Goal: Task Accomplishment & Management: Use online tool/utility

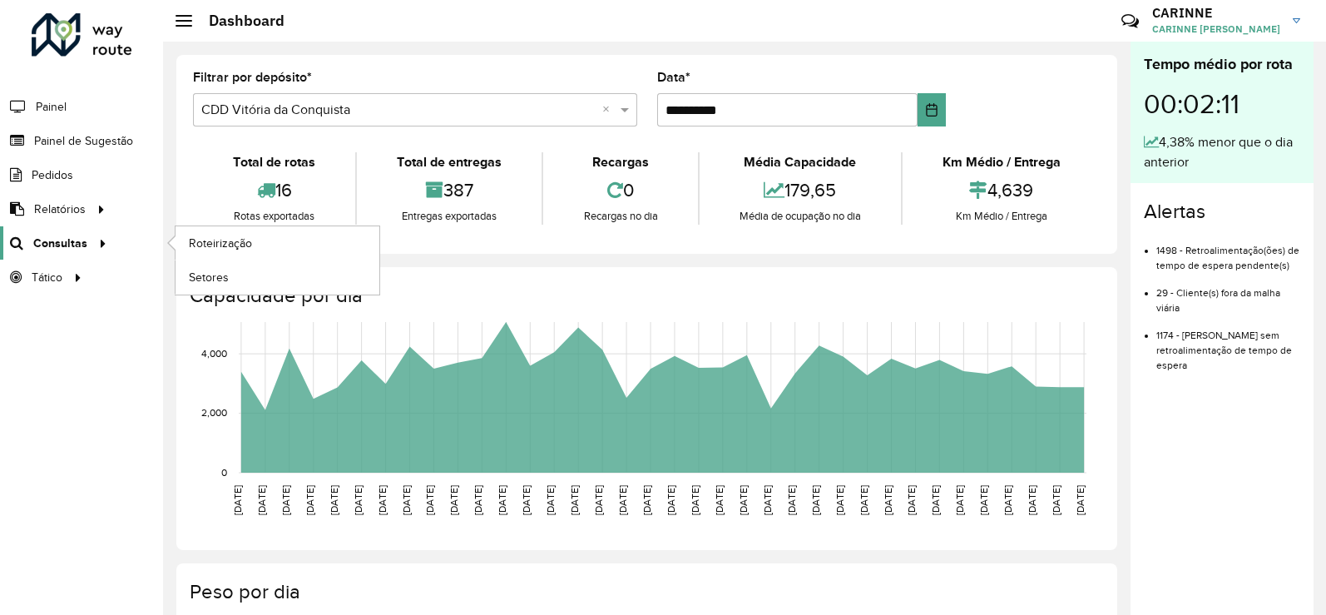
click at [57, 239] on span "Consultas" at bounding box center [60, 243] width 54 height 17
click at [190, 248] on span "Roteirização" at bounding box center [222, 243] width 67 height 17
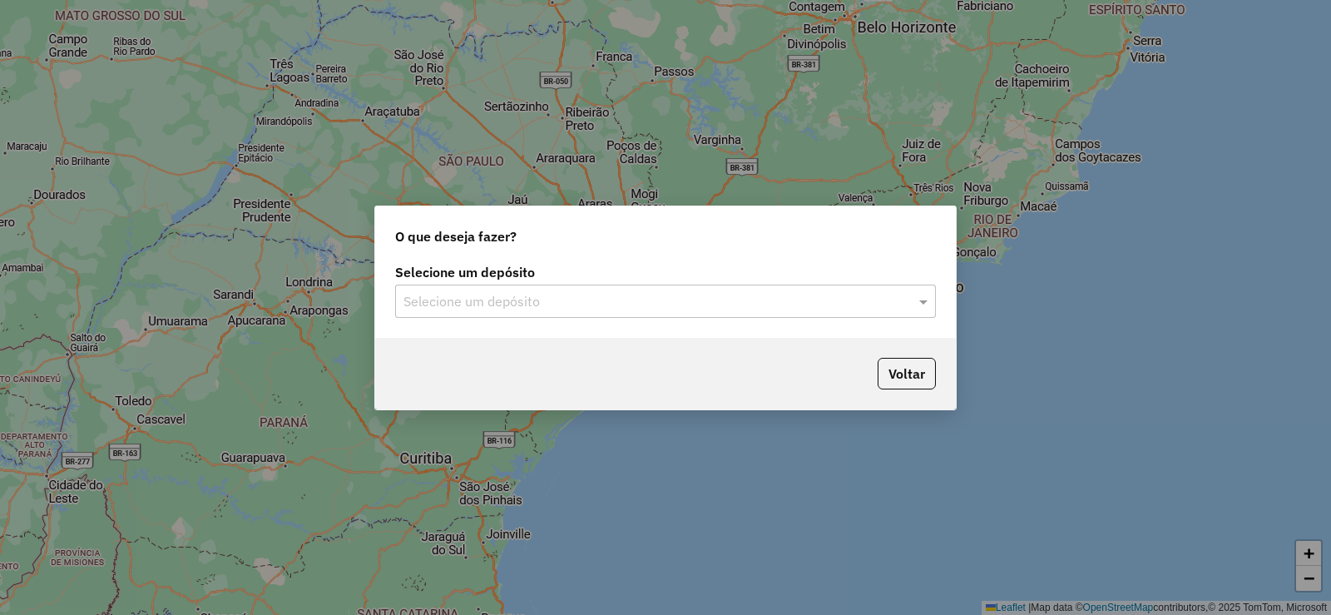
drag, startPoint x: 920, startPoint y: 298, endPoint x: 897, endPoint y: 316, distance: 29.6
click at [914, 300] on div "Selecione um depósito" at bounding box center [665, 300] width 541 height 33
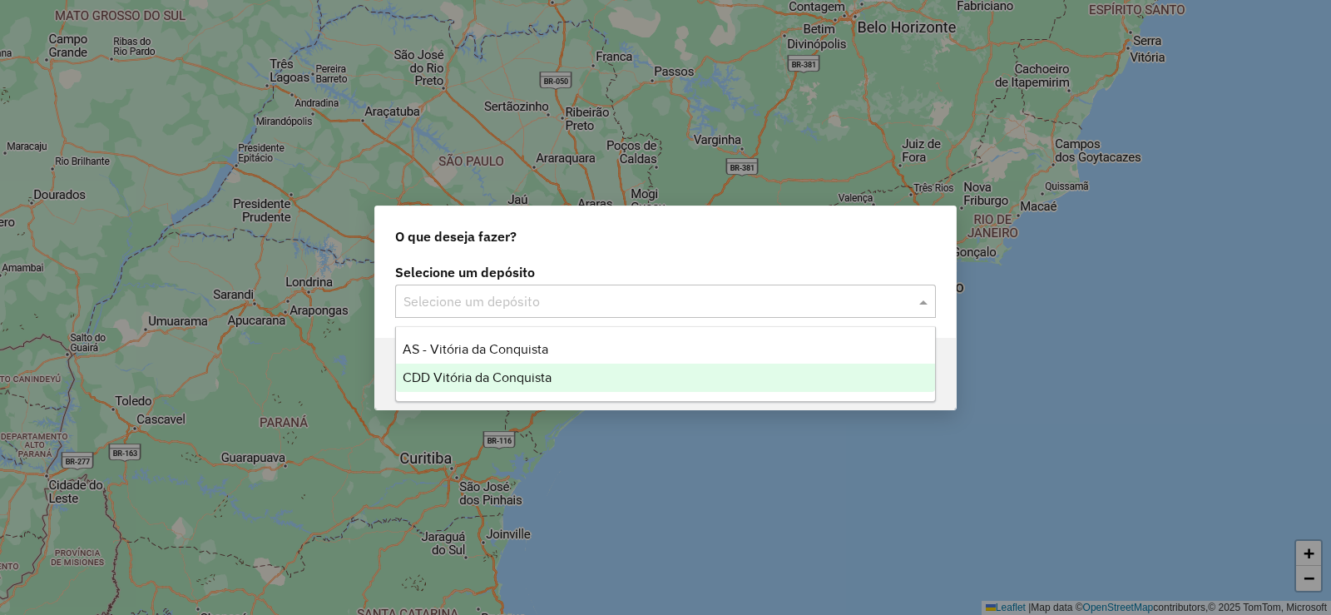
click at [635, 378] on div "CDD Vitória da Conquista" at bounding box center [665, 377] width 539 height 28
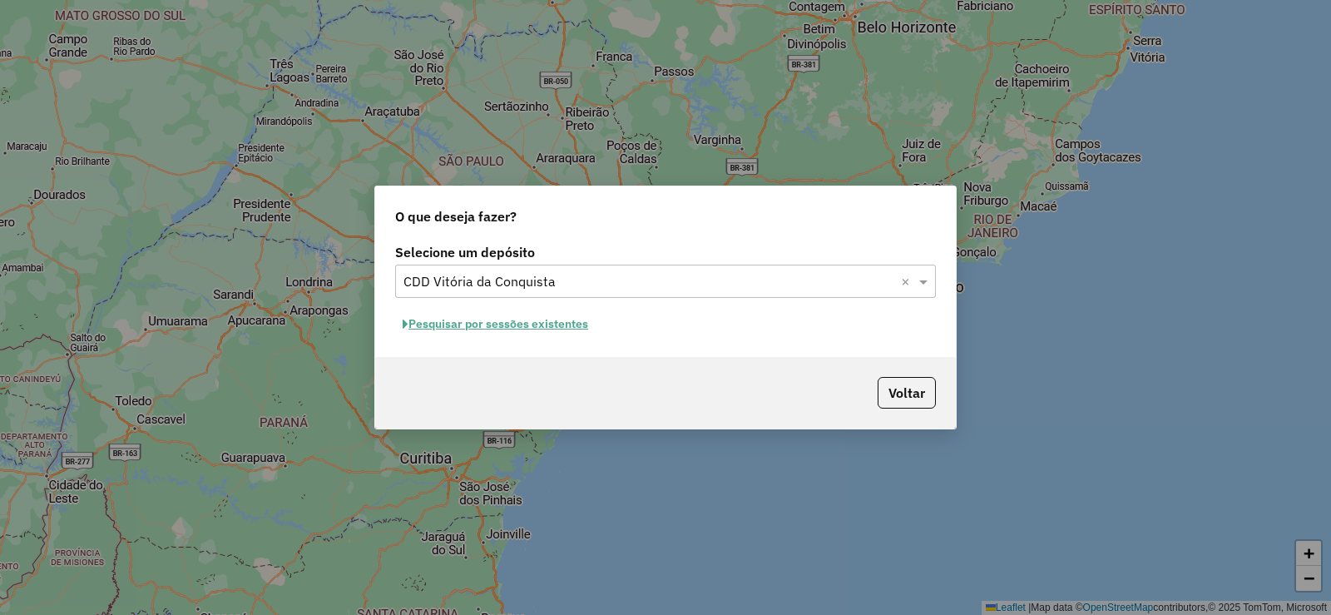
click at [531, 329] on button "Pesquisar por sessões existentes" at bounding box center [495, 324] width 200 height 26
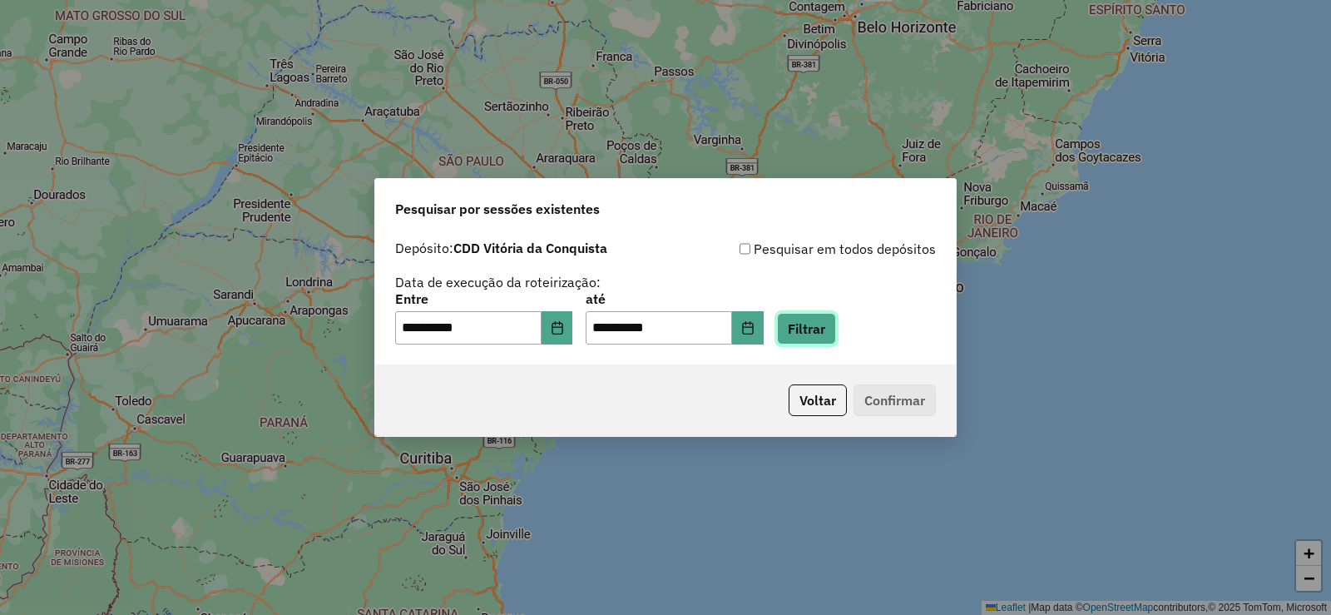
click at [833, 334] on button "Filtrar" at bounding box center [806, 329] width 59 height 32
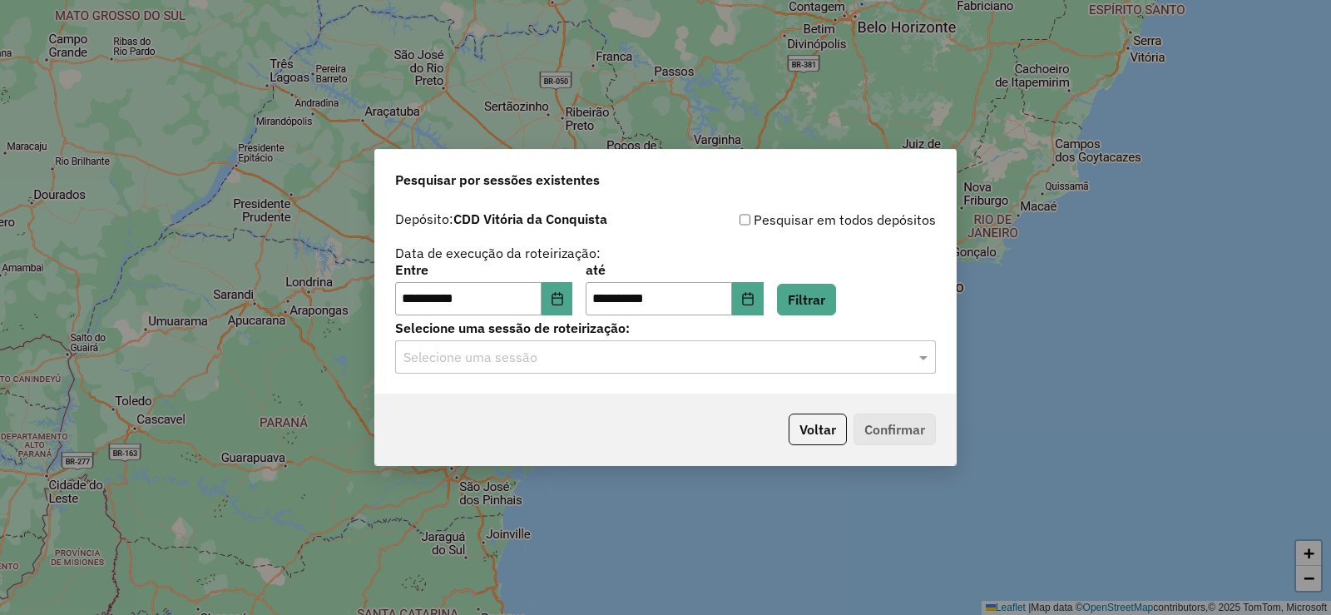
click at [641, 353] on input "text" at bounding box center [648, 358] width 491 height 20
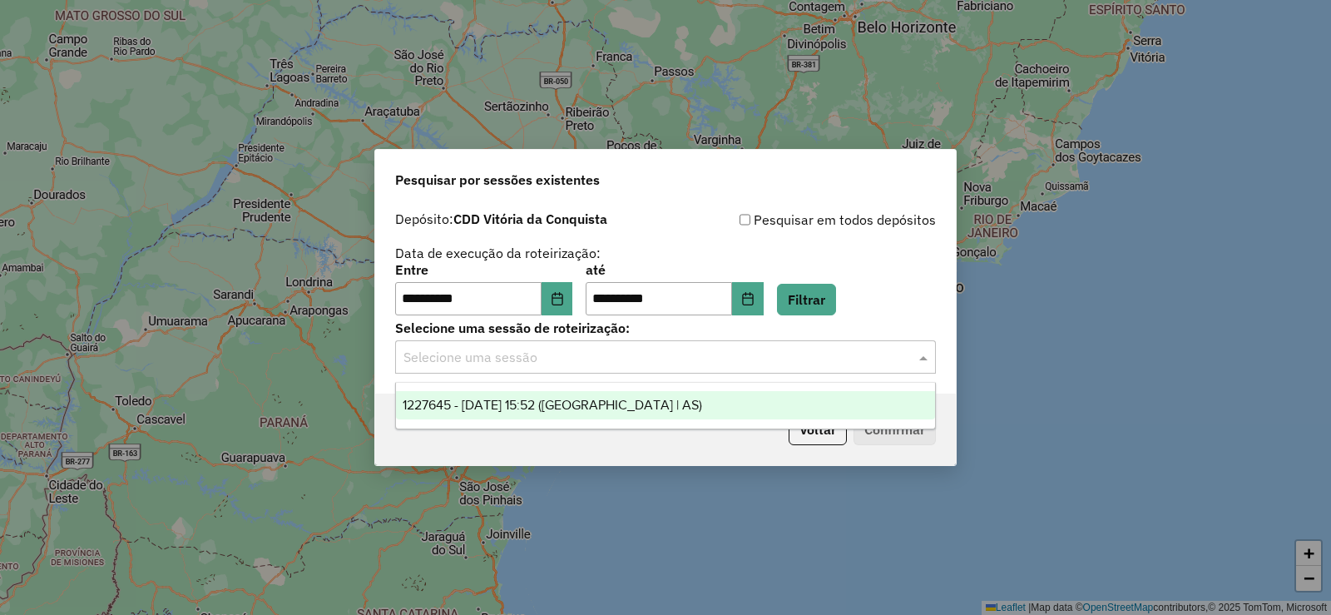
click at [636, 409] on div "1227645 - [DATE] 15:52 ([GEOGRAPHIC_DATA] | AS)" at bounding box center [665, 405] width 539 height 28
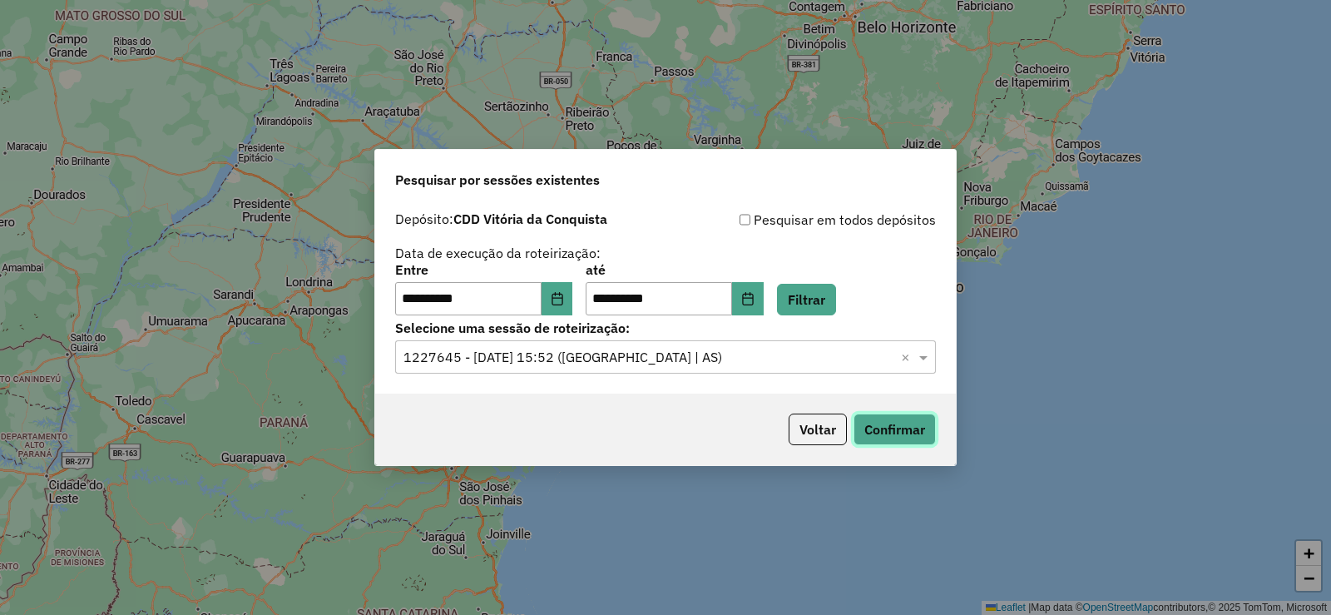
click at [917, 413] on button "Confirmar" at bounding box center [894, 429] width 82 height 32
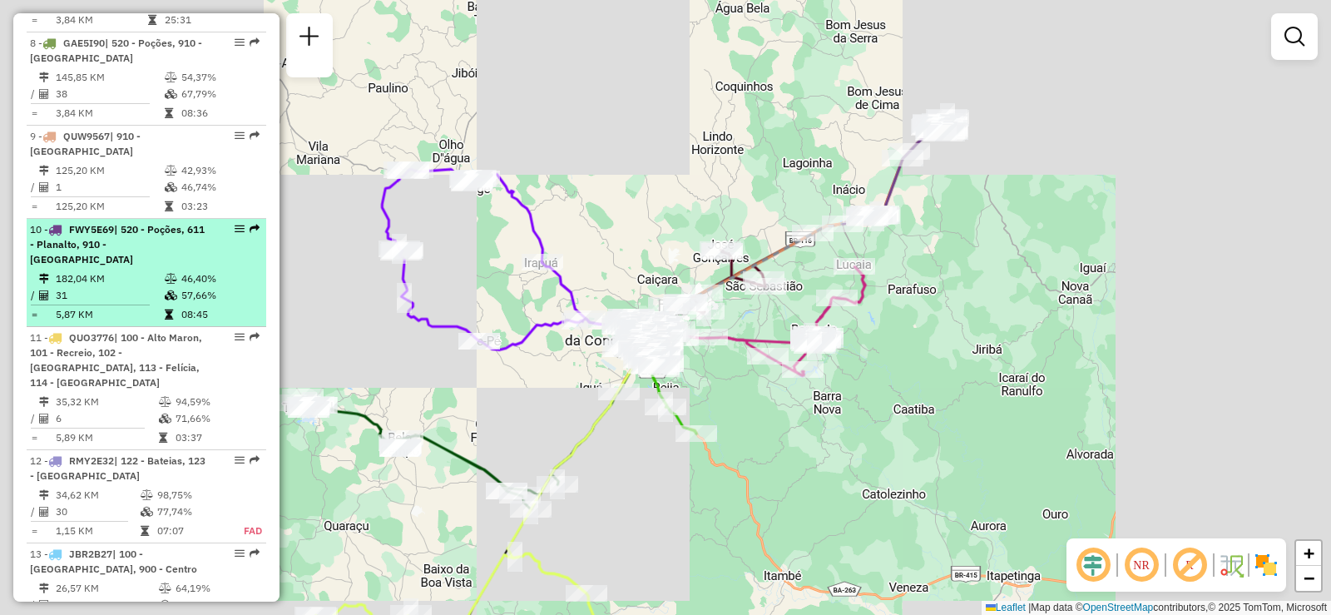
scroll to position [1497, 0]
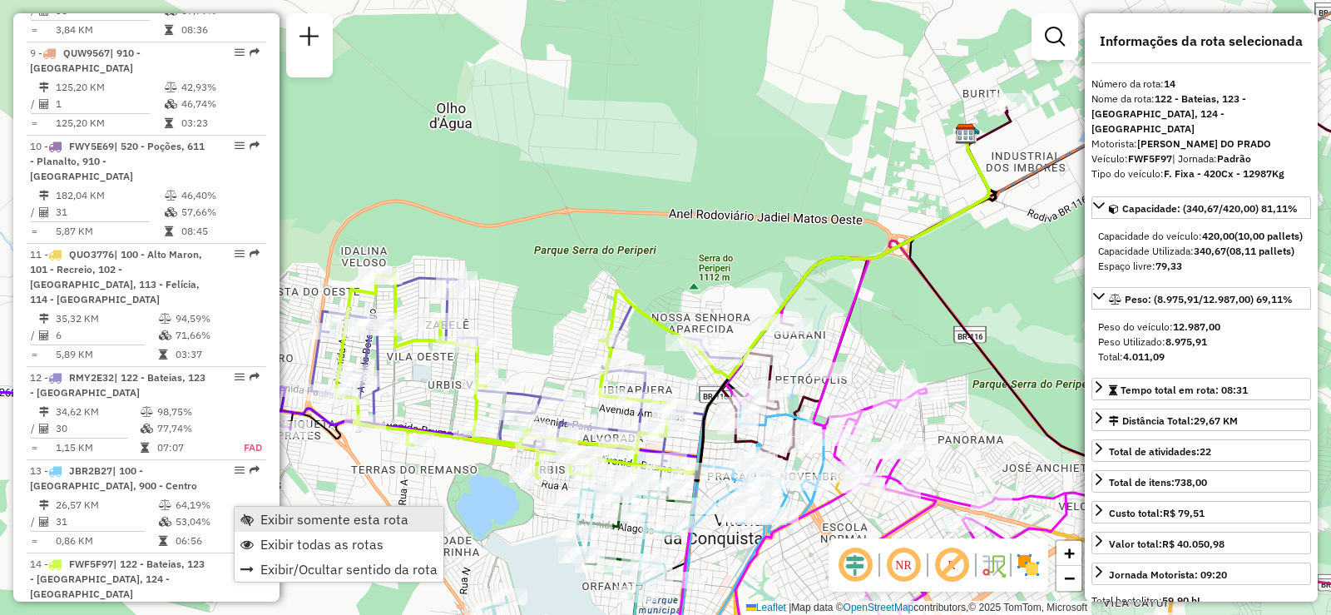
click at [247, 521] on span "Exibir somente esta rota" at bounding box center [246, 518] width 13 height 13
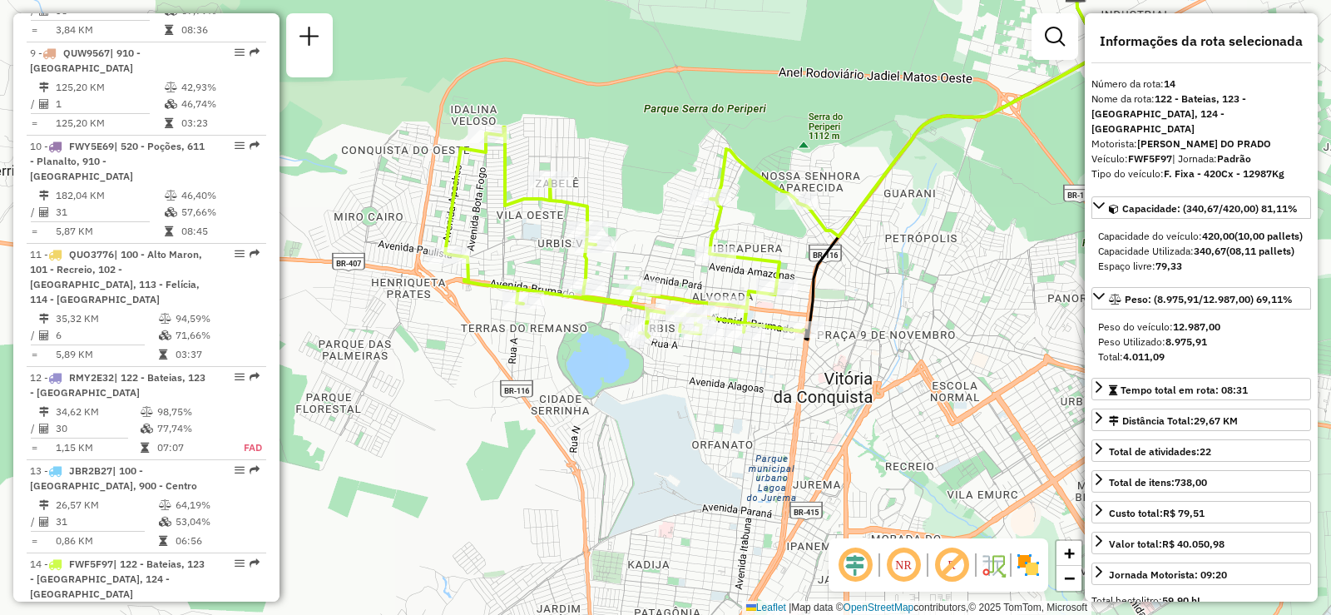
drag, startPoint x: 668, startPoint y: 536, endPoint x: 778, endPoint y: 395, distance: 179.0
click at [778, 395] on div "Janela de atendimento Grade de atendimento Capacidade Transportadoras Veículos …" at bounding box center [665, 307] width 1331 height 615
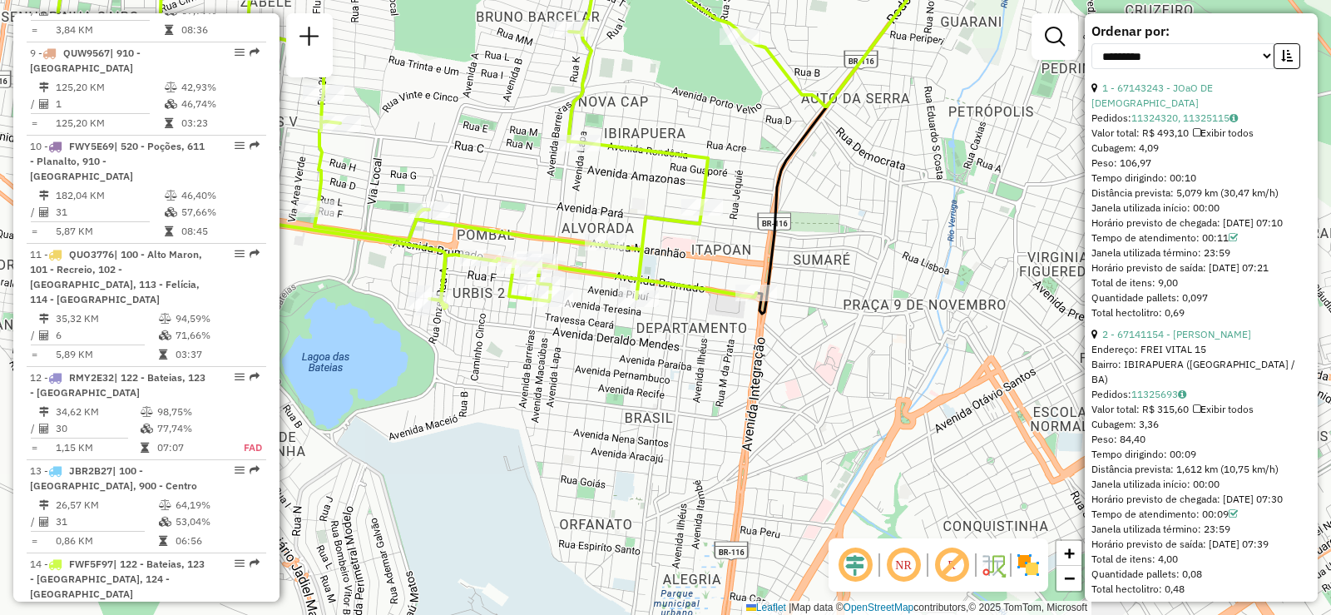
scroll to position [499, 0]
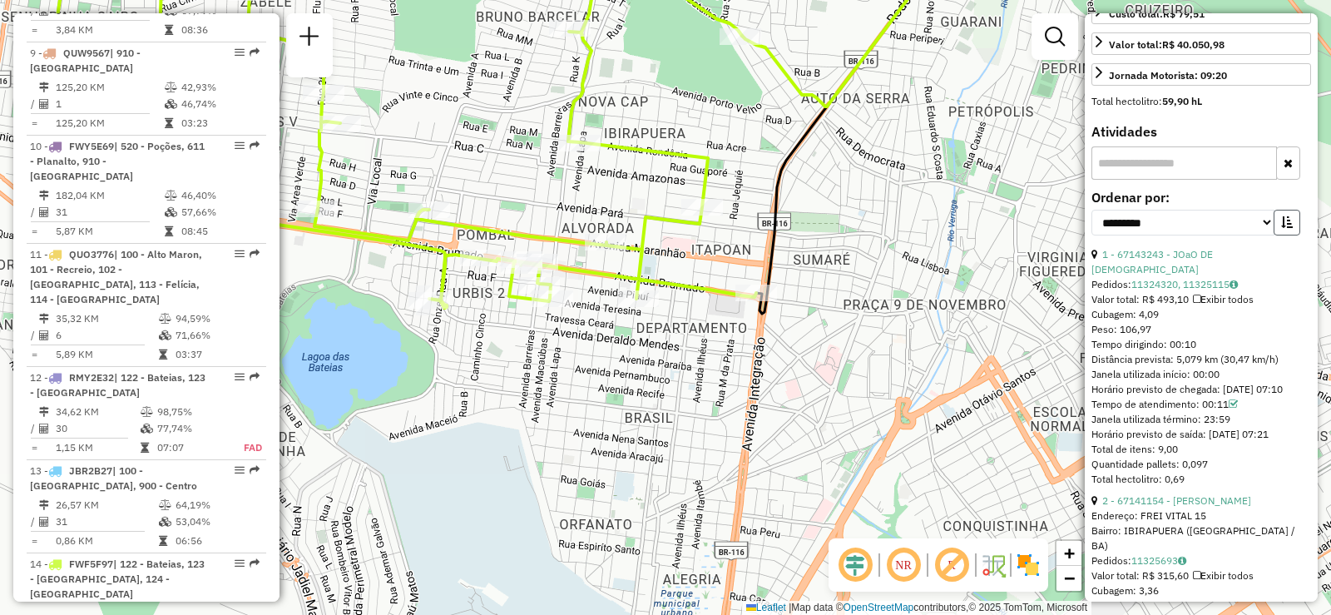
click at [1282, 228] on icon "button" at bounding box center [1287, 222] width 12 height 12
click at [1265, 235] on select "**********" at bounding box center [1182, 223] width 183 height 26
select select "**********"
click at [1091, 225] on select "**********" at bounding box center [1182, 223] width 183 height 26
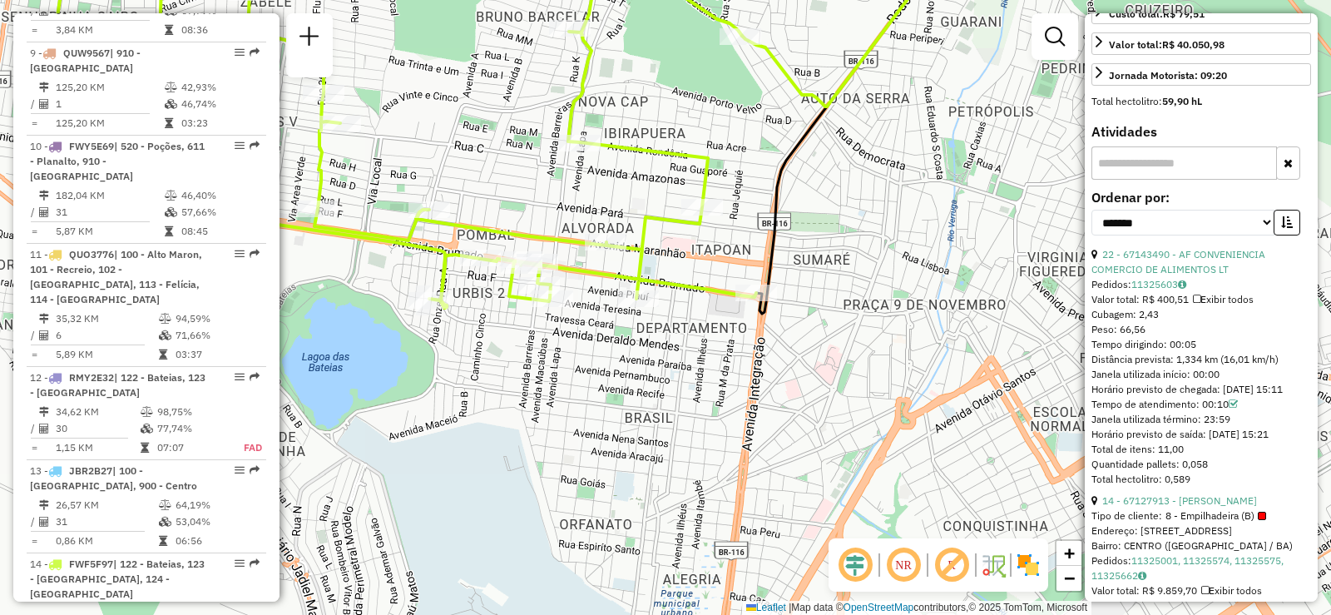
click at [1214, 174] on input "text" at bounding box center [1183, 162] width 185 height 33
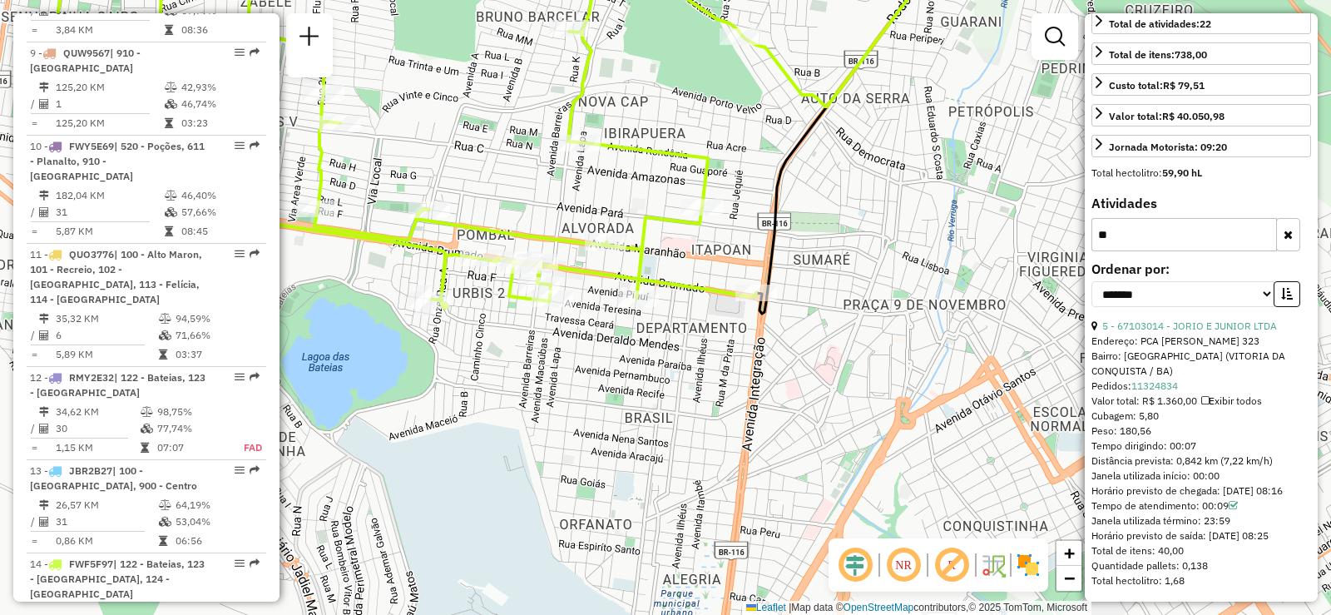
click at [1188, 245] on input "**" at bounding box center [1183, 234] width 185 height 33
type input "*"
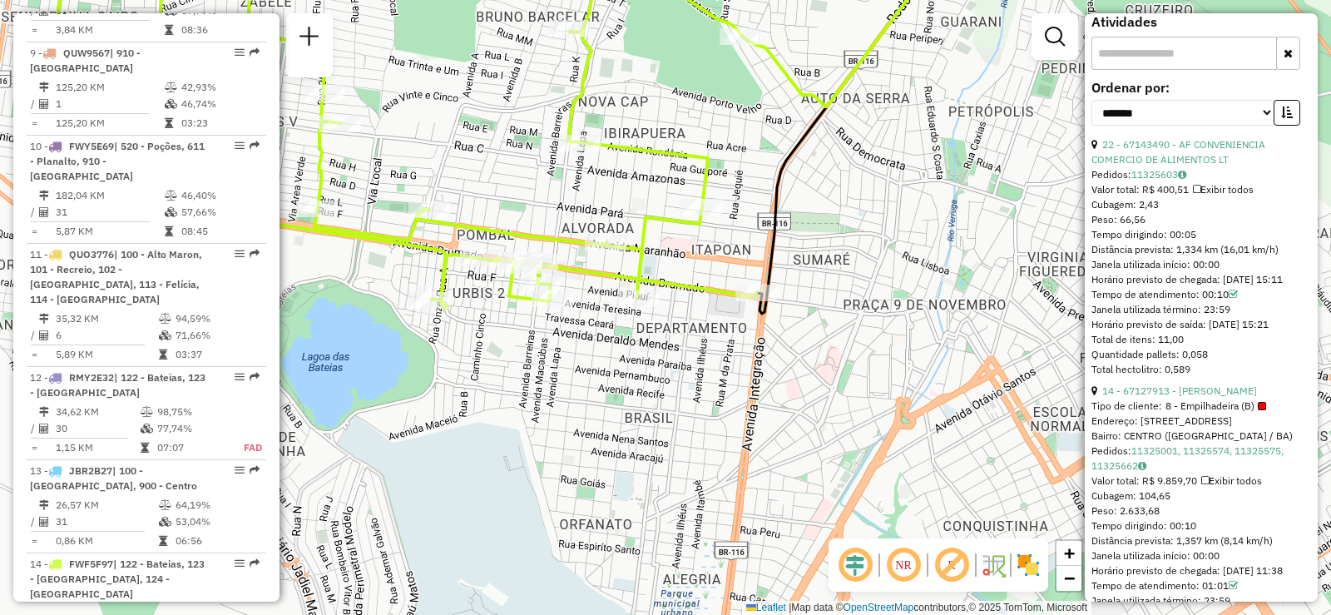
scroll to position [526, 0]
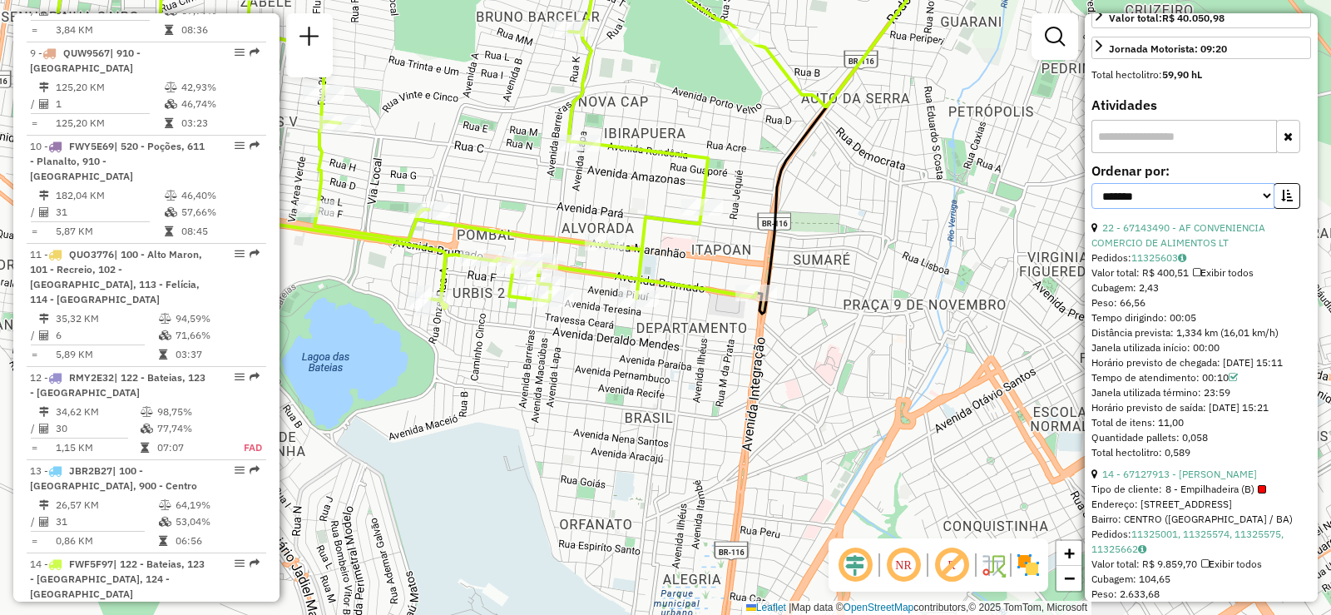
click at [1261, 209] on select "**********" at bounding box center [1182, 196] width 183 height 26
click at [1208, 153] on input "text" at bounding box center [1183, 136] width 185 height 33
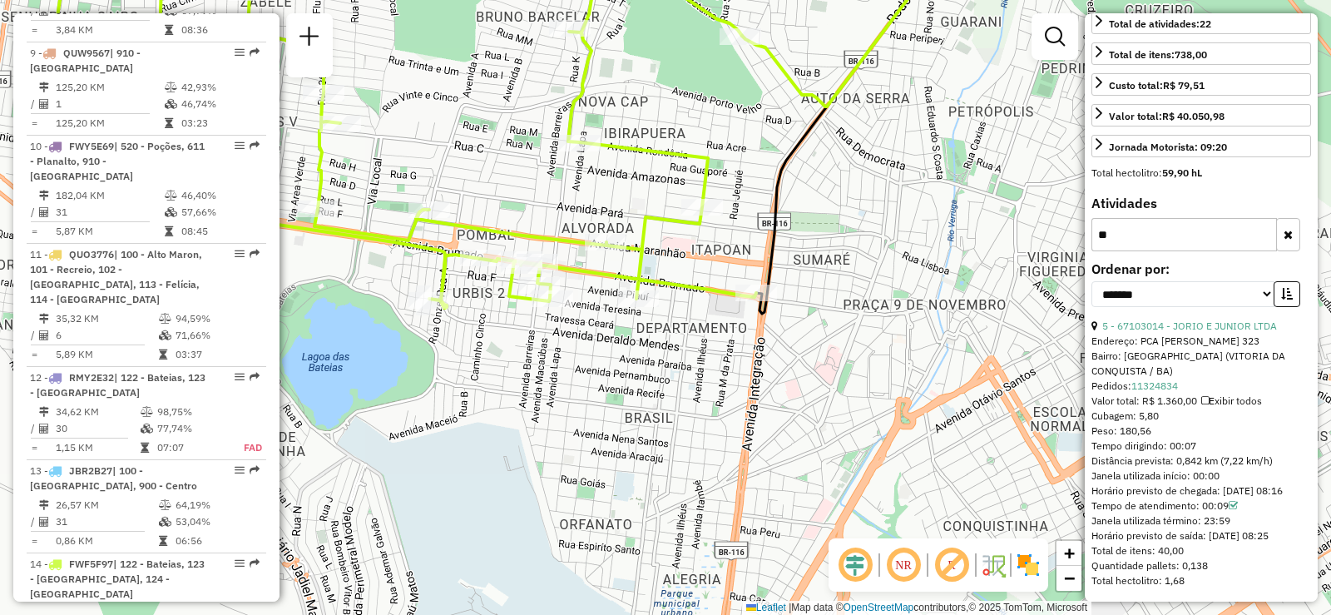
scroll to position [442, 0]
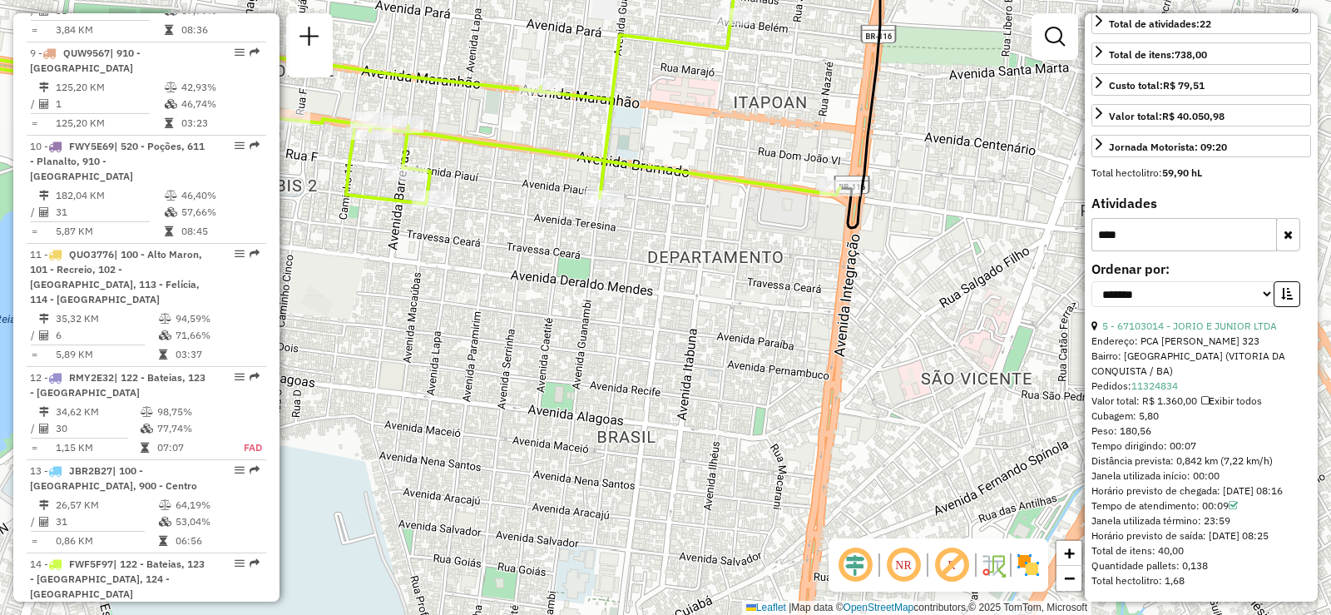
type input "****"
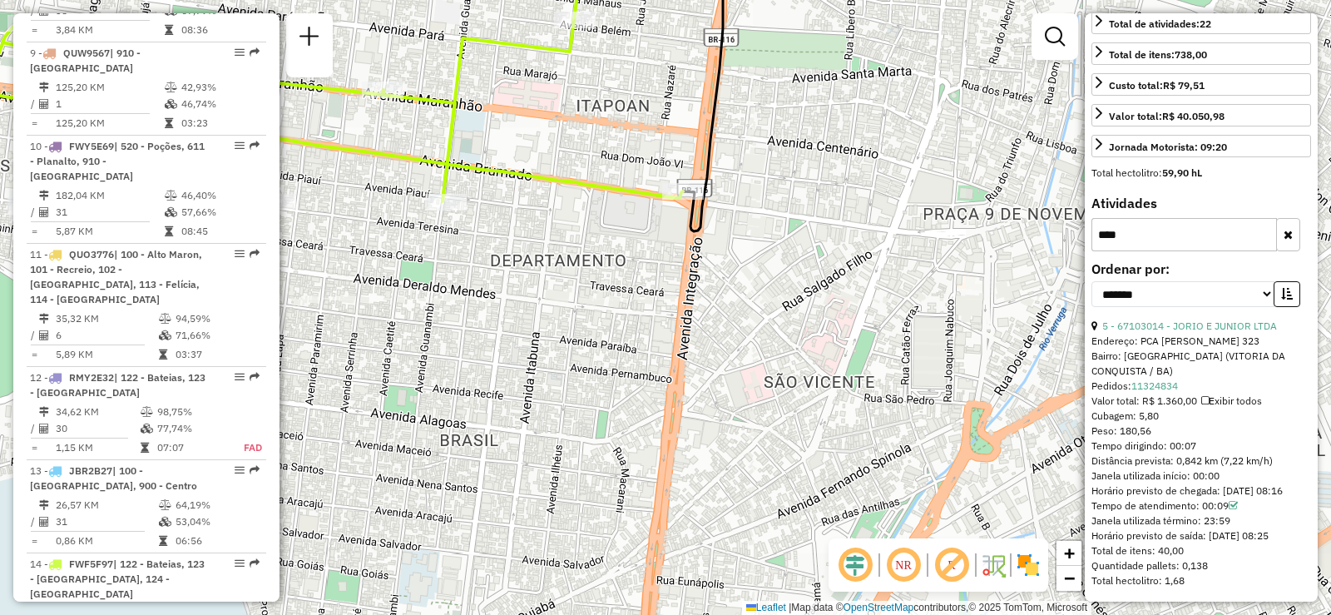
drag, startPoint x: 619, startPoint y: 349, endPoint x: 462, endPoint y: 345, distance: 157.2
click at [462, 345] on div "Janela de atendimento Grade de atendimento Capacidade Transportadoras Veículos …" at bounding box center [665, 307] width 1331 height 615
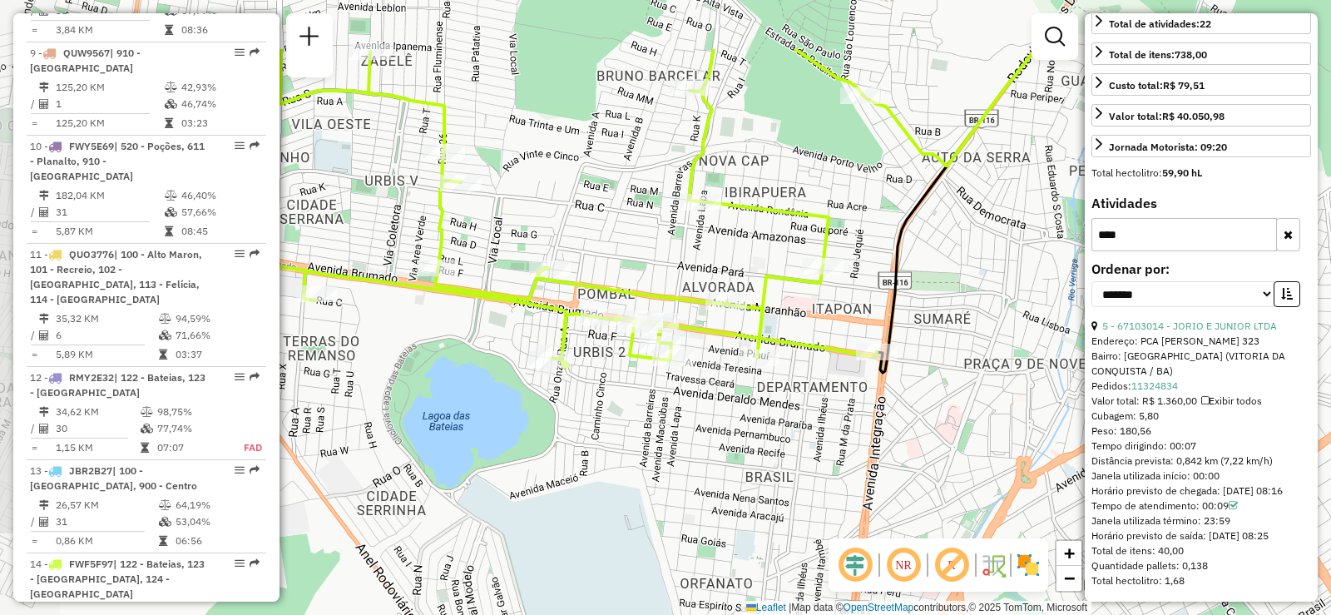
drag, startPoint x: 862, startPoint y: 449, endPoint x: 892, endPoint y: 489, distance: 49.9
click at [892, 489] on div "Janela de atendimento Grade de atendimento Capacidade Transportadoras Veículos …" at bounding box center [665, 307] width 1331 height 615
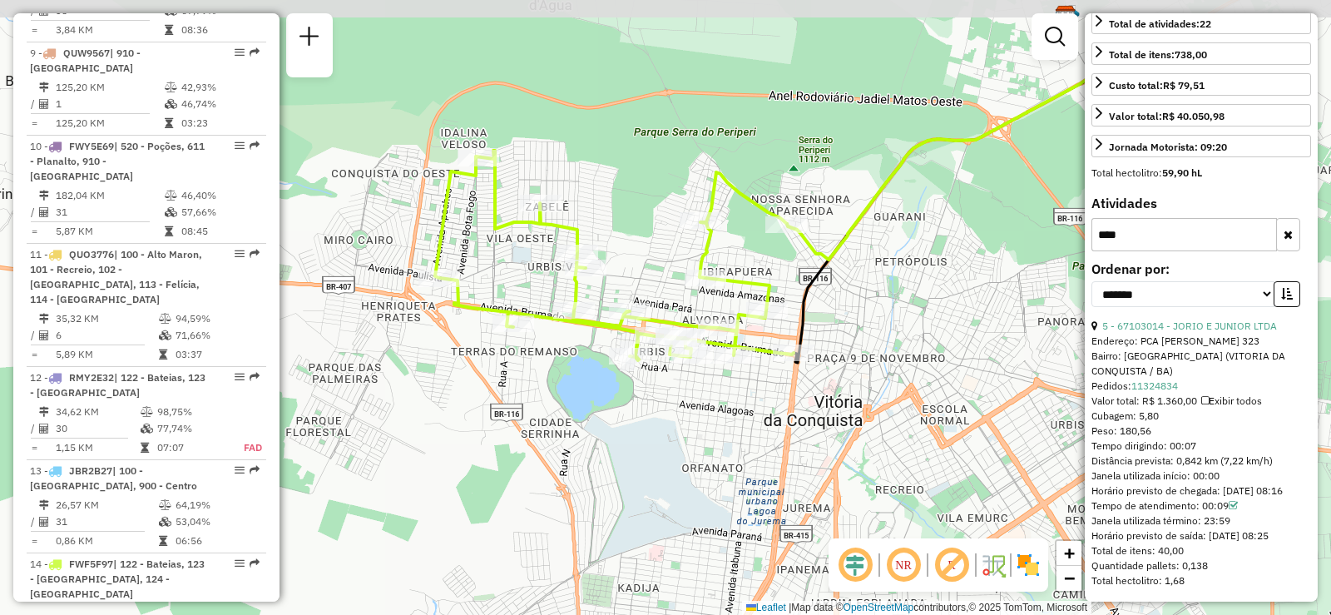
drag, startPoint x: 944, startPoint y: 161, endPoint x: 996, endPoint y: 297, distance: 145.8
click at [996, 297] on div "Janela de atendimento Grade de atendimento Capacidade Transportadoras Veículos …" at bounding box center [665, 307] width 1331 height 615
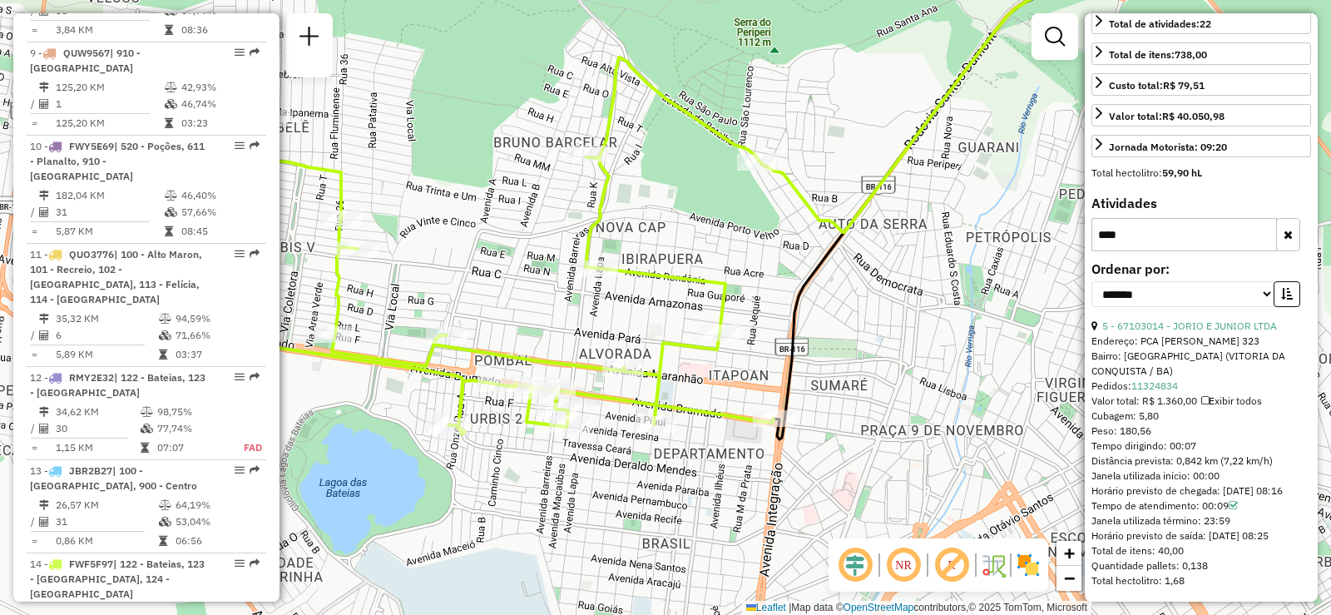
drag, startPoint x: 843, startPoint y: 308, endPoint x: 882, endPoint y: 349, distance: 56.5
click at [882, 349] on div "Janela de atendimento Grade de atendimento Capacidade Transportadoras Veículos …" at bounding box center [665, 307] width 1331 height 615
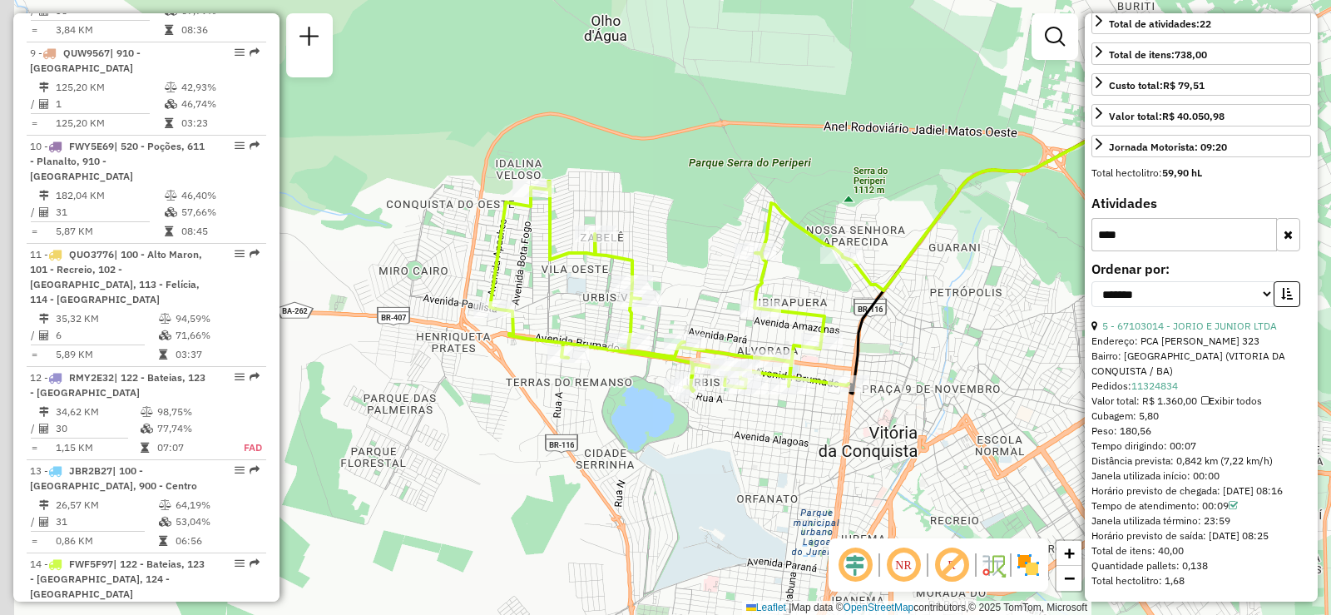
drag, startPoint x: 867, startPoint y: 329, endPoint x: 886, endPoint y: 327, distance: 19.3
click at [886, 327] on div "Janela de atendimento Grade de atendimento Capacidade Transportadoras Veículos …" at bounding box center [665, 307] width 1331 height 615
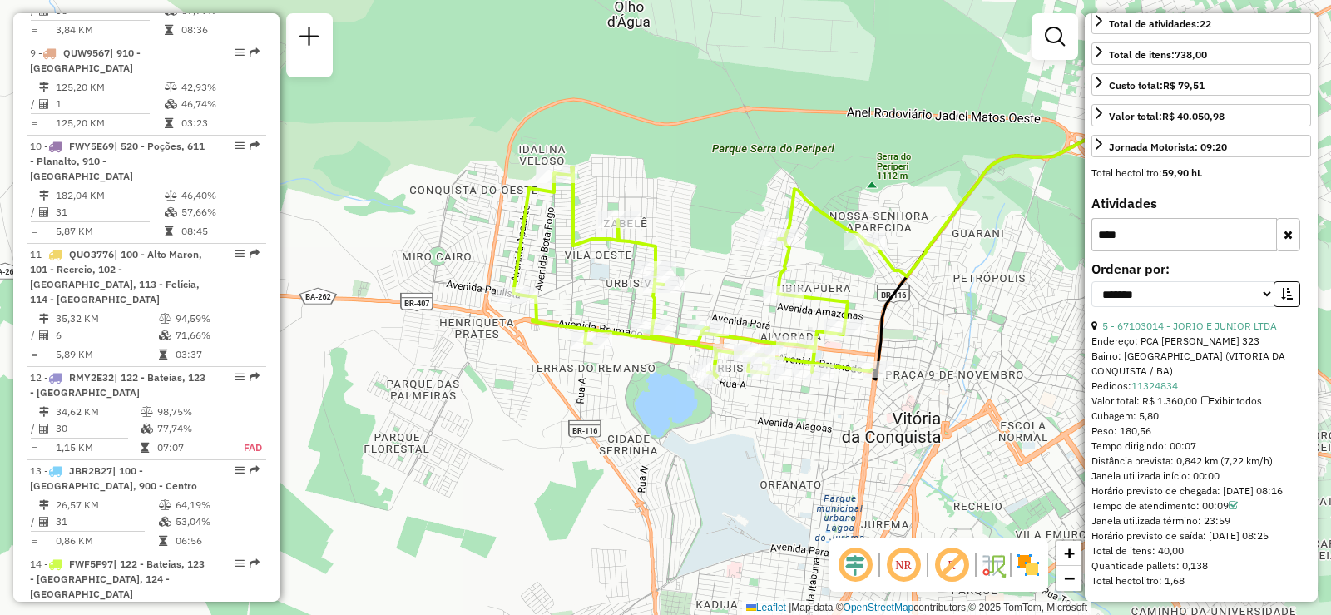
drag, startPoint x: 1013, startPoint y: 364, endPoint x: 945, endPoint y: 360, distance: 68.3
click at [945, 360] on div "Janela de atendimento Grade de atendimento Capacidade Transportadoras Veículos …" at bounding box center [665, 307] width 1331 height 615
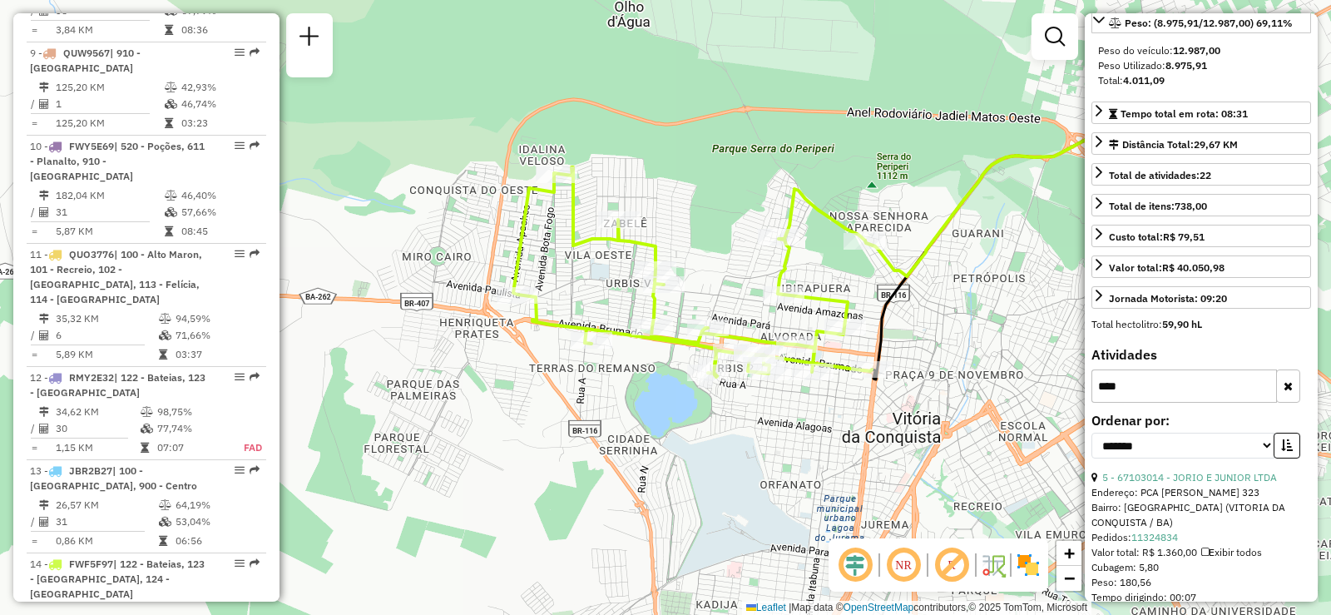
click at [1282, 389] on button "button" at bounding box center [1288, 385] width 24 height 33
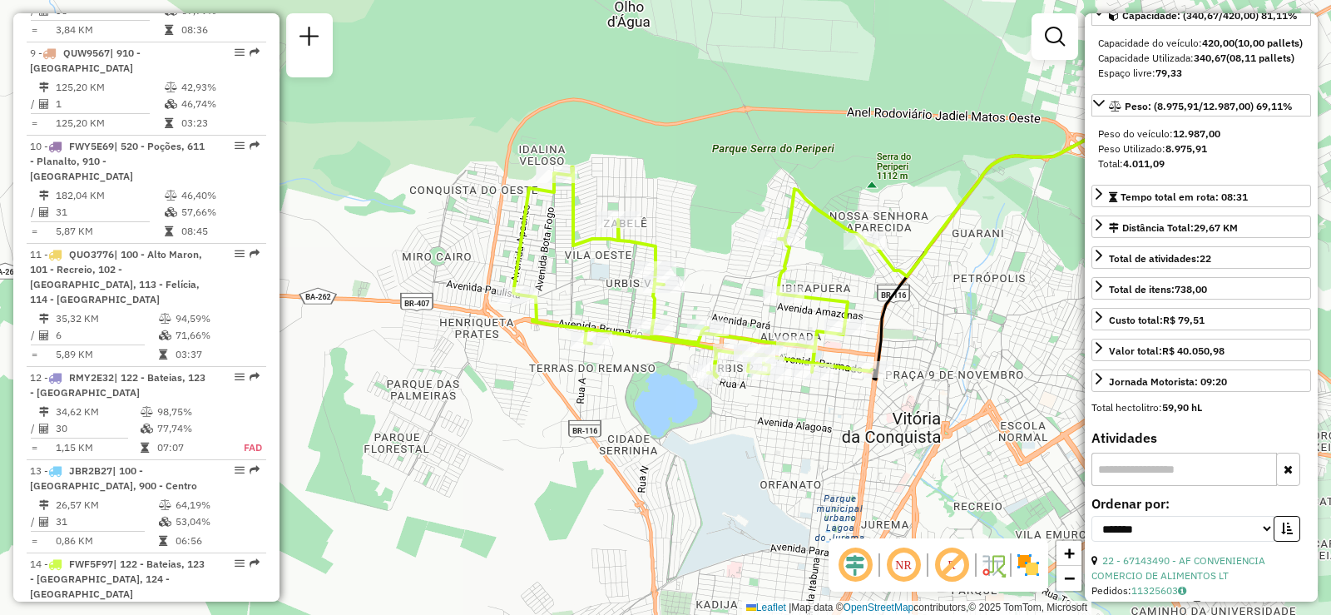
scroll to position [27, 0]
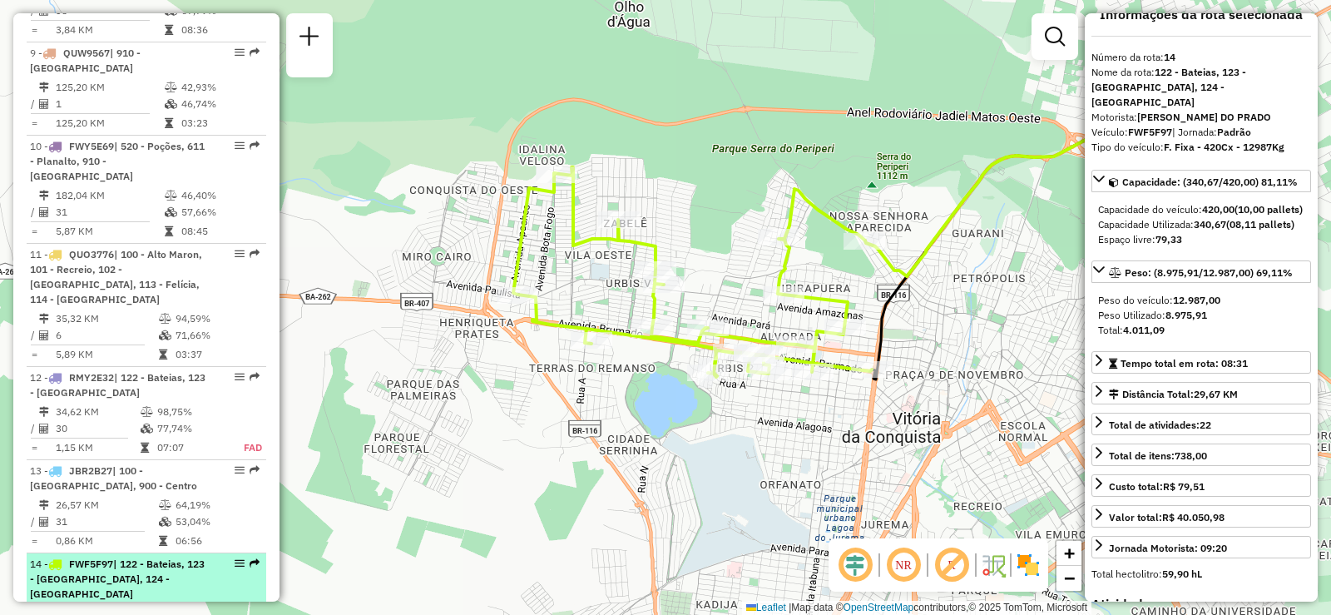
drag, startPoint x: 245, startPoint y: 502, endPoint x: 235, endPoint y: 496, distance: 12.0
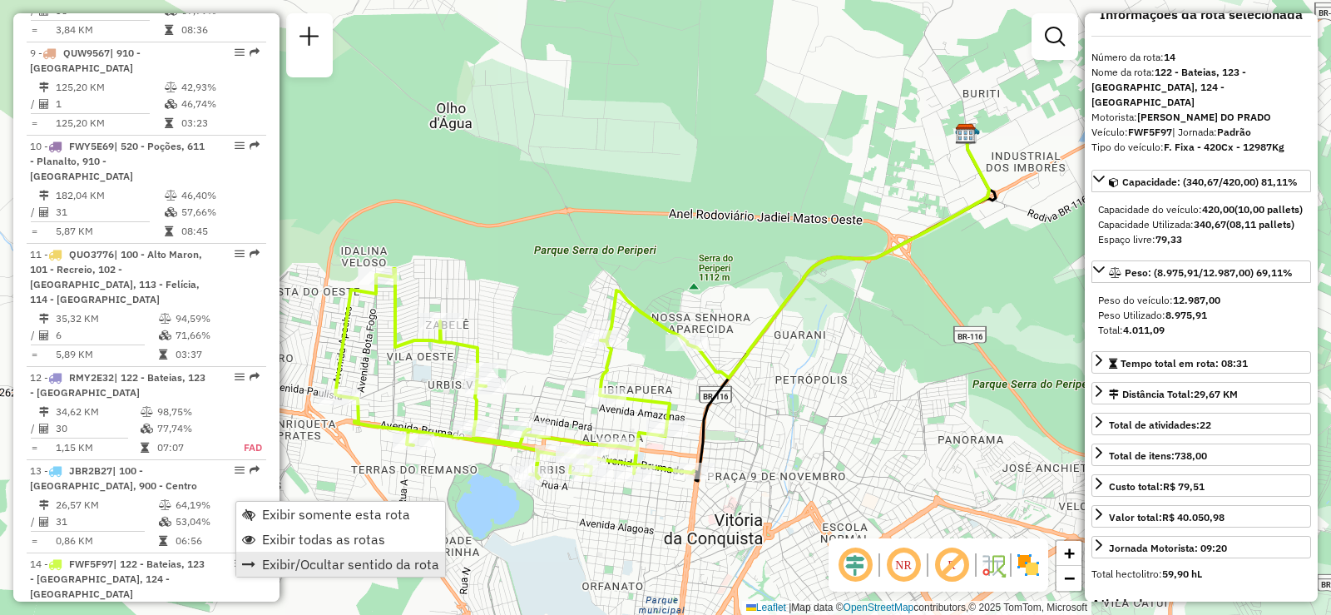
click at [340, 566] on span "Exibir/Ocultar sentido da rota" at bounding box center [350, 563] width 177 height 13
click at [289, 559] on span "Exibir/Ocultar sentido da rota" at bounding box center [349, 565] width 177 height 13
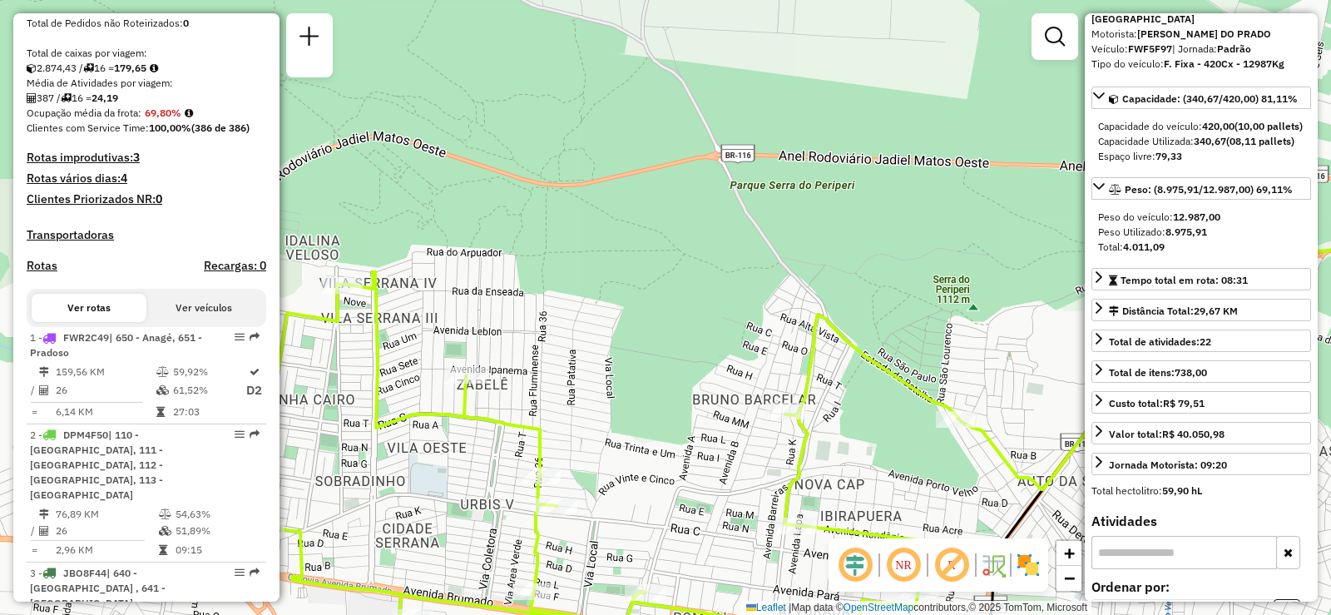
scroll to position [0, 0]
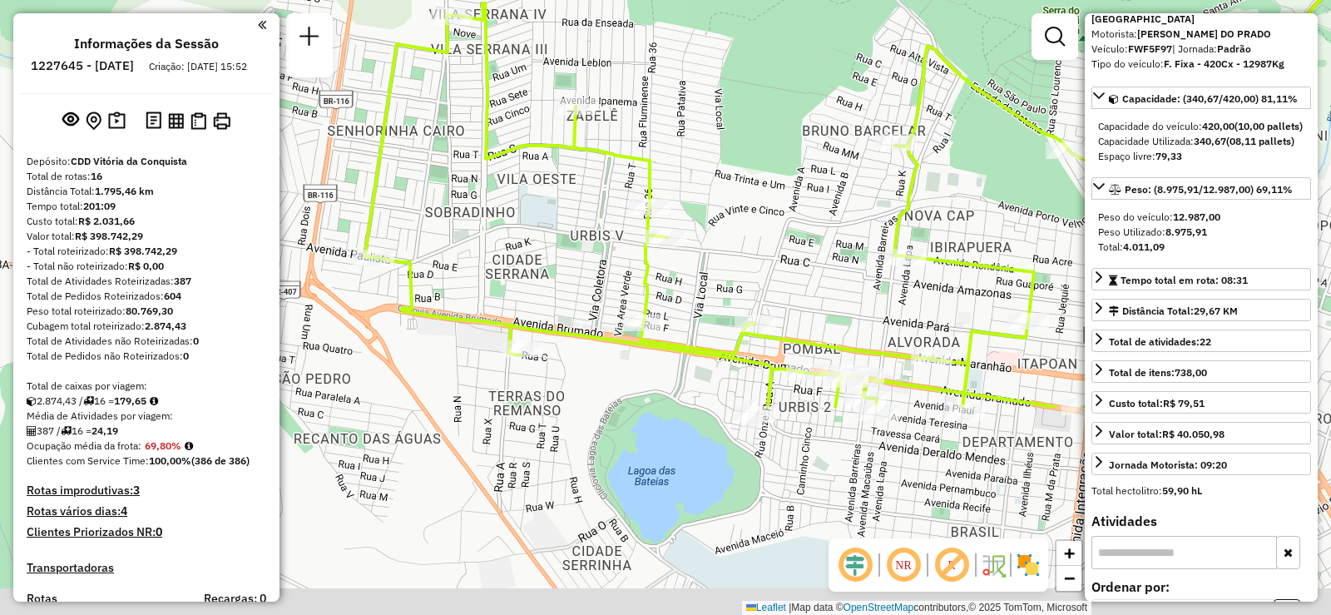
drag, startPoint x: 625, startPoint y: 403, endPoint x: 754, endPoint y: 102, distance: 326.8
click at [750, 106] on div "Janela de atendimento Grade de atendimento Capacidade Transportadoras Veículos …" at bounding box center [665, 307] width 1331 height 615
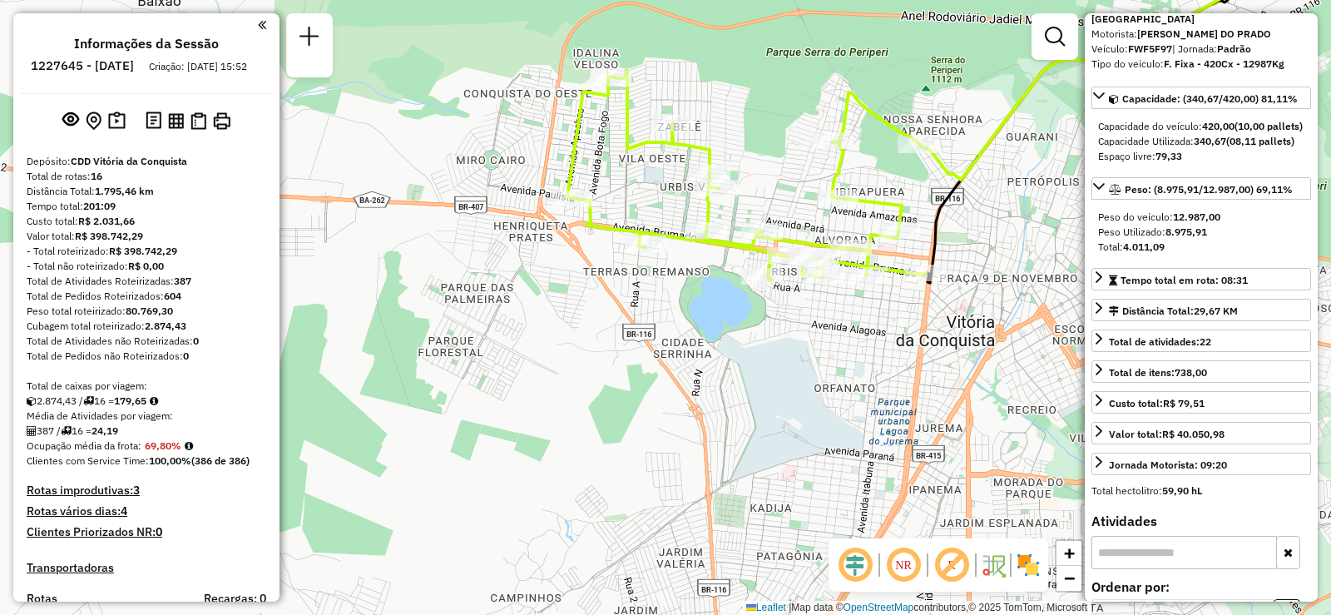
click at [258, 17] on em at bounding box center [262, 24] width 8 height 15
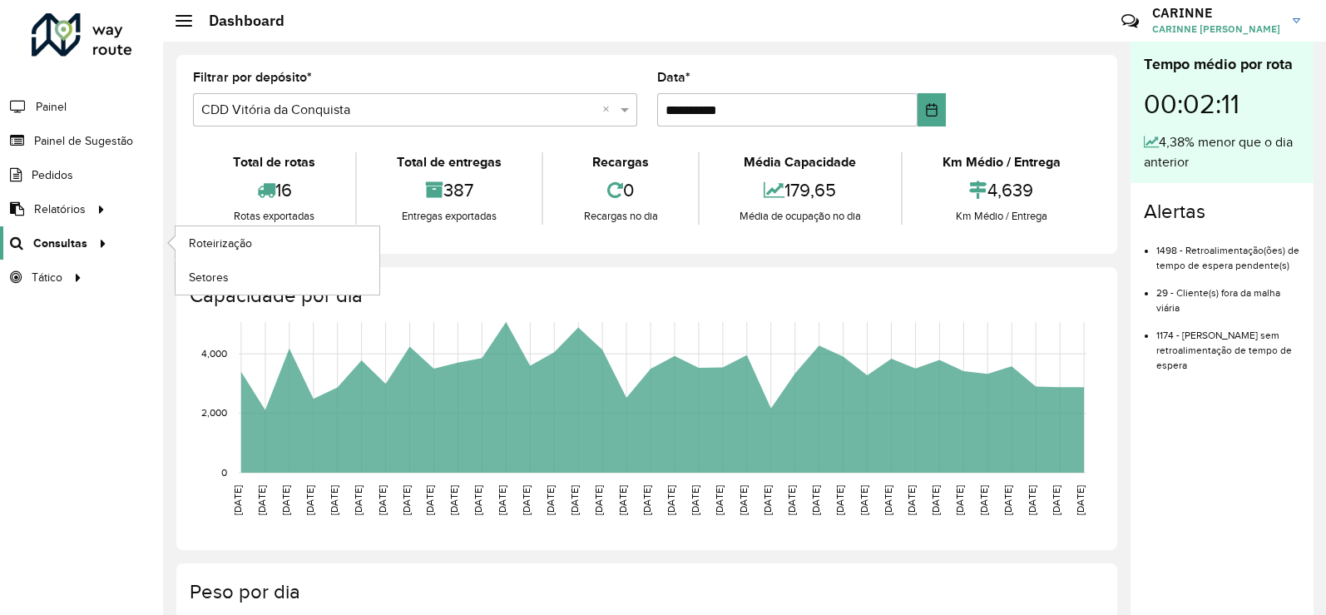
click at [69, 245] on span "Consultas" at bounding box center [60, 243] width 54 height 17
click at [240, 240] on span "Roteirização" at bounding box center [222, 243] width 67 height 17
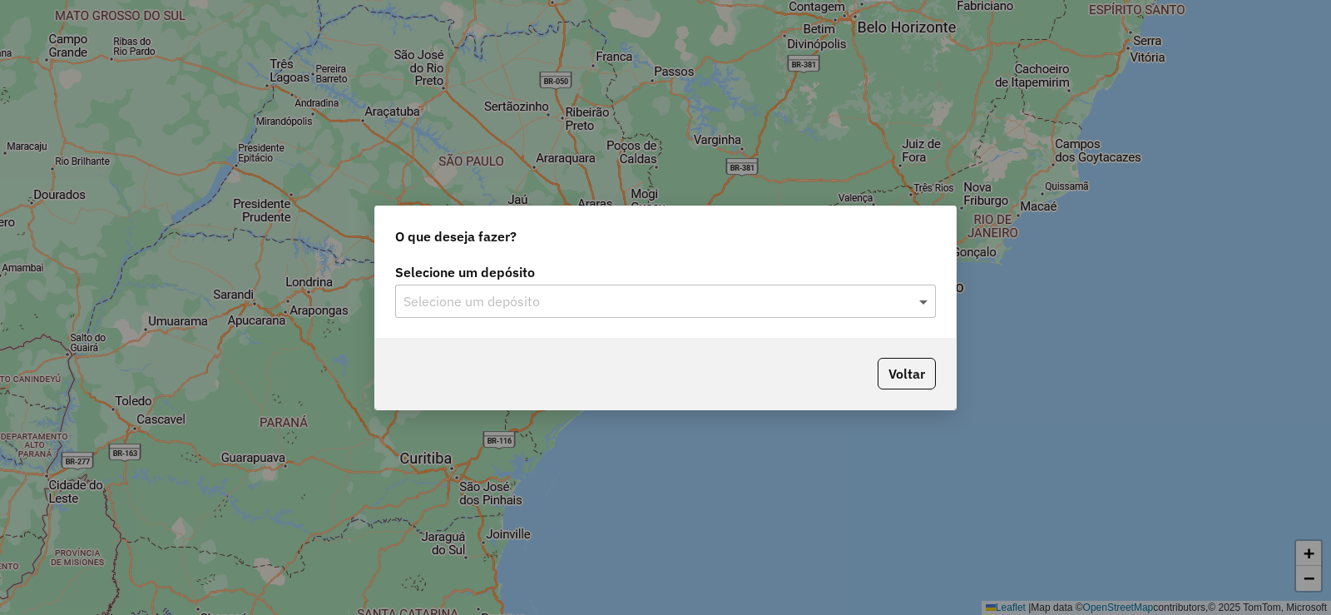
click at [921, 291] on span at bounding box center [925, 301] width 21 height 20
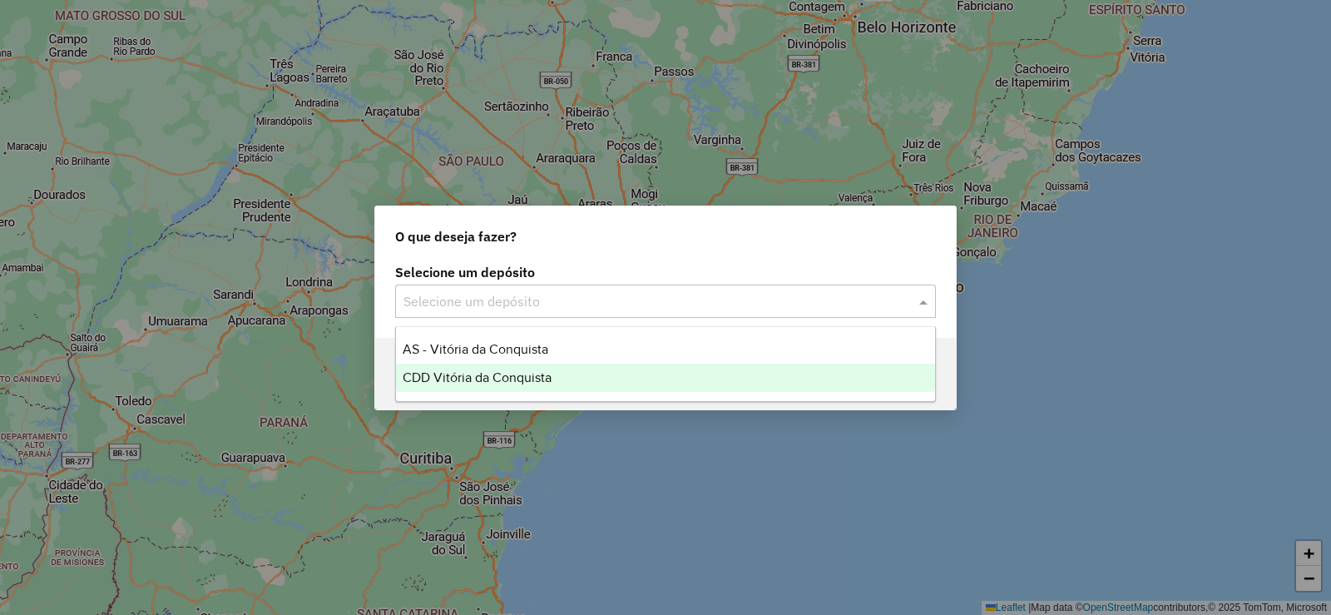
click at [588, 371] on div "CDD Vitória da Conquista" at bounding box center [665, 377] width 539 height 28
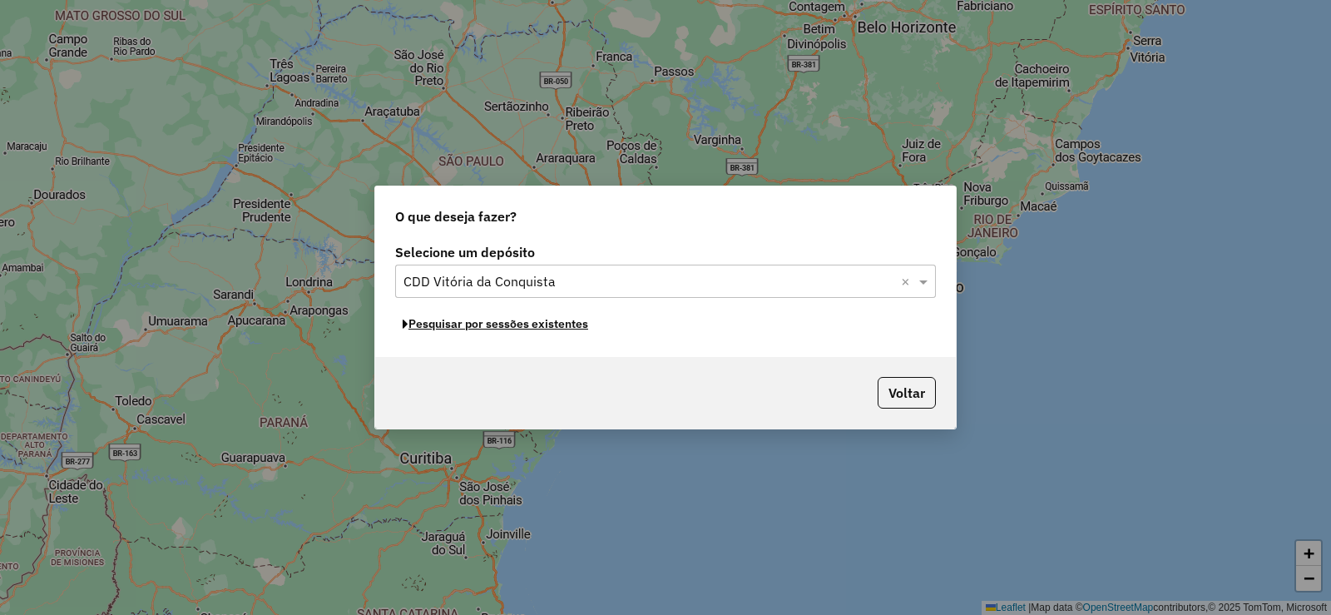
click at [502, 324] on button "Pesquisar por sessões existentes" at bounding box center [495, 324] width 200 height 26
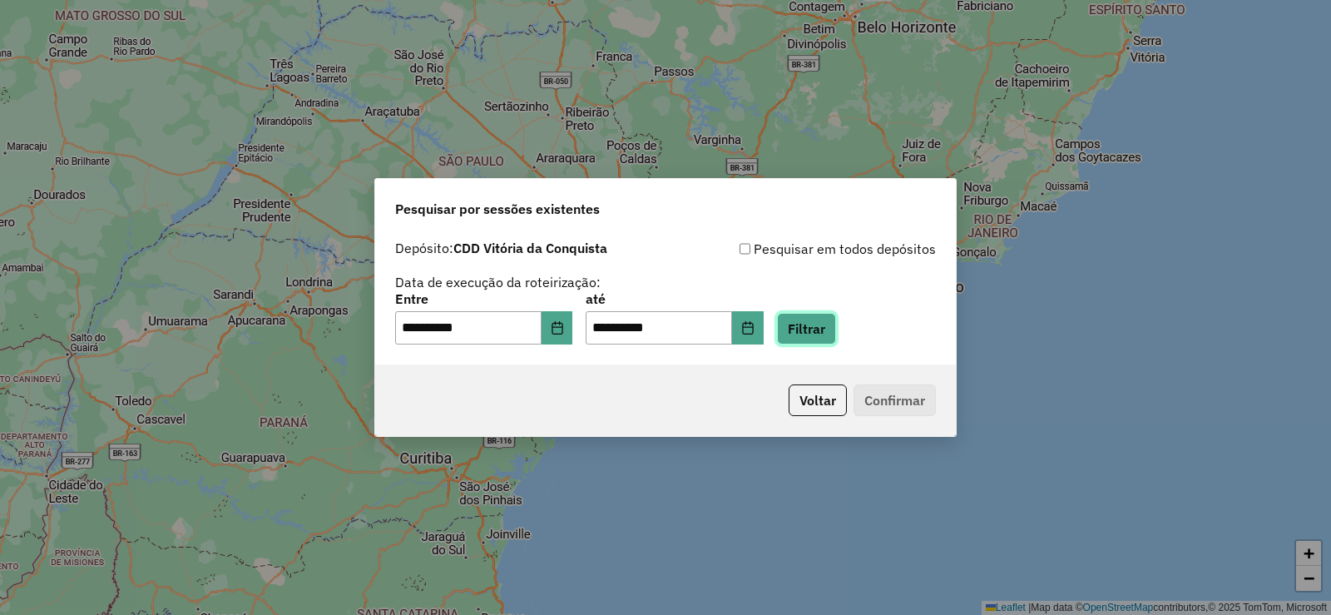
click at [836, 333] on button "Filtrar" at bounding box center [806, 329] width 59 height 32
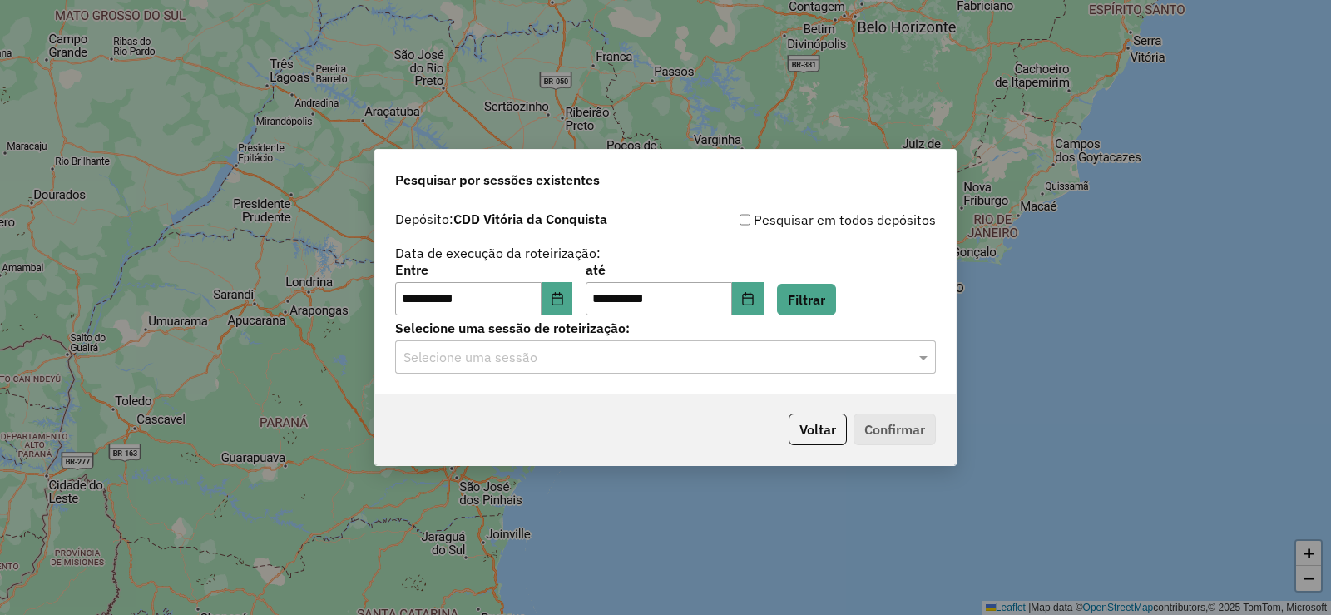
click at [834, 376] on div "**********" at bounding box center [665, 298] width 581 height 190
click at [815, 358] on input "text" at bounding box center [648, 358] width 491 height 20
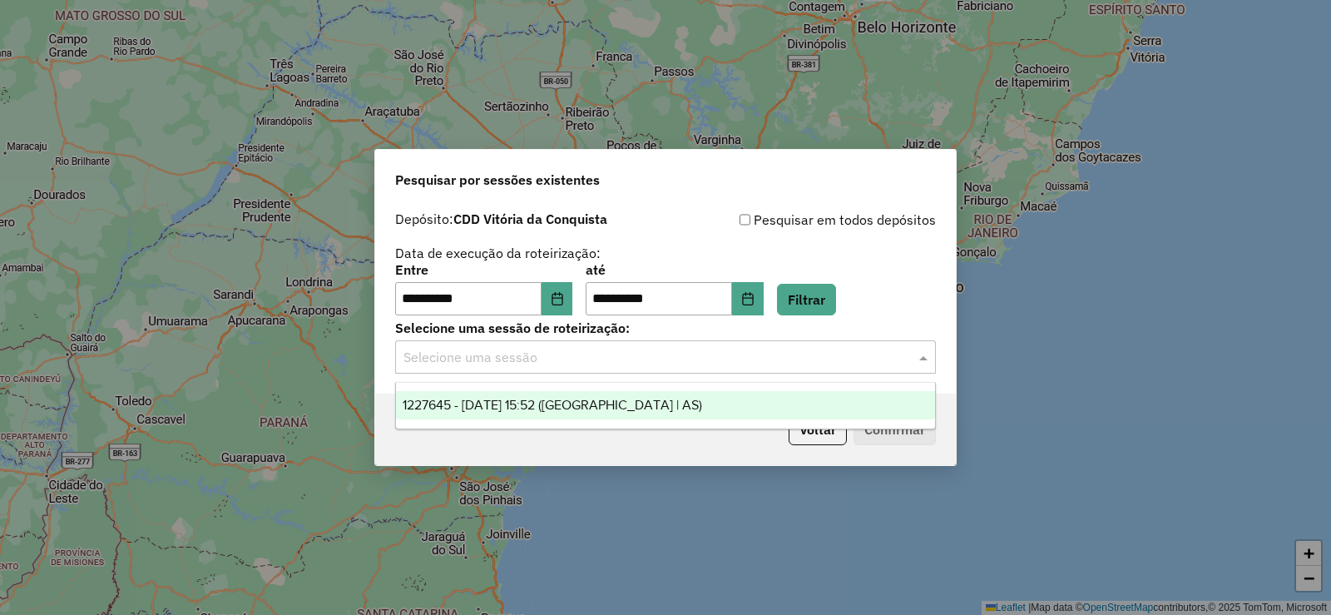
click at [737, 408] on div "1227645 - [DATE] 15:52 ([GEOGRAPHIC_DATA] | AS)" at bounding box center [665, 405] width 539 height 28
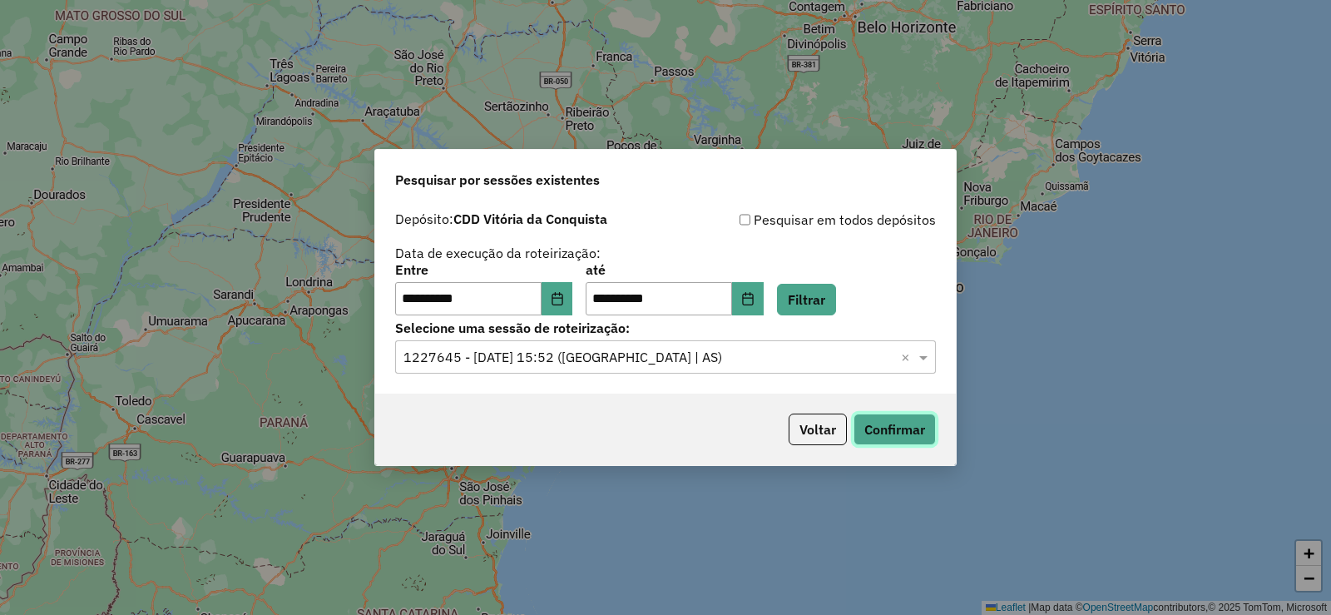
click at [885, 437] on button "Confirmar" at bounding box center [894, 429] width 82 height 32
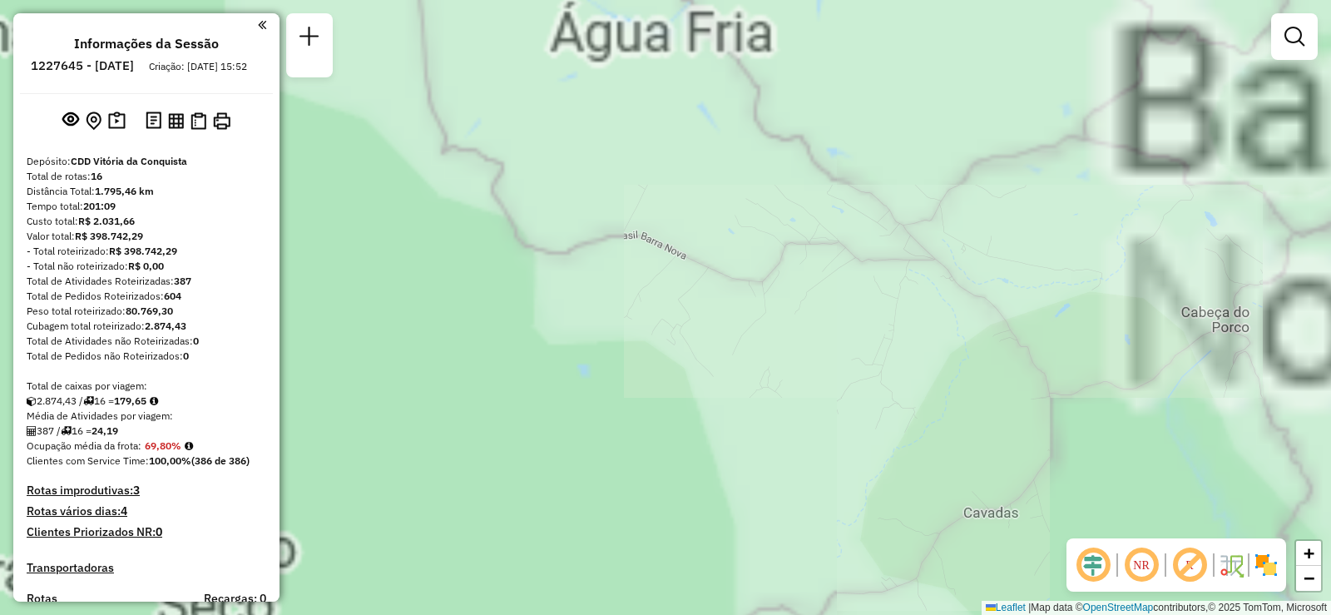
drag, startPoint x: 413, startPoint y: 279, endPoint x: 1039, endPoint y: 488, distance: 659.7
click at [982, 493] on div "Janela de atendimento Grade de atendimento Capacidade Transportadoras Veículos …" at bounding box center [665, 307] width 1331 height 615
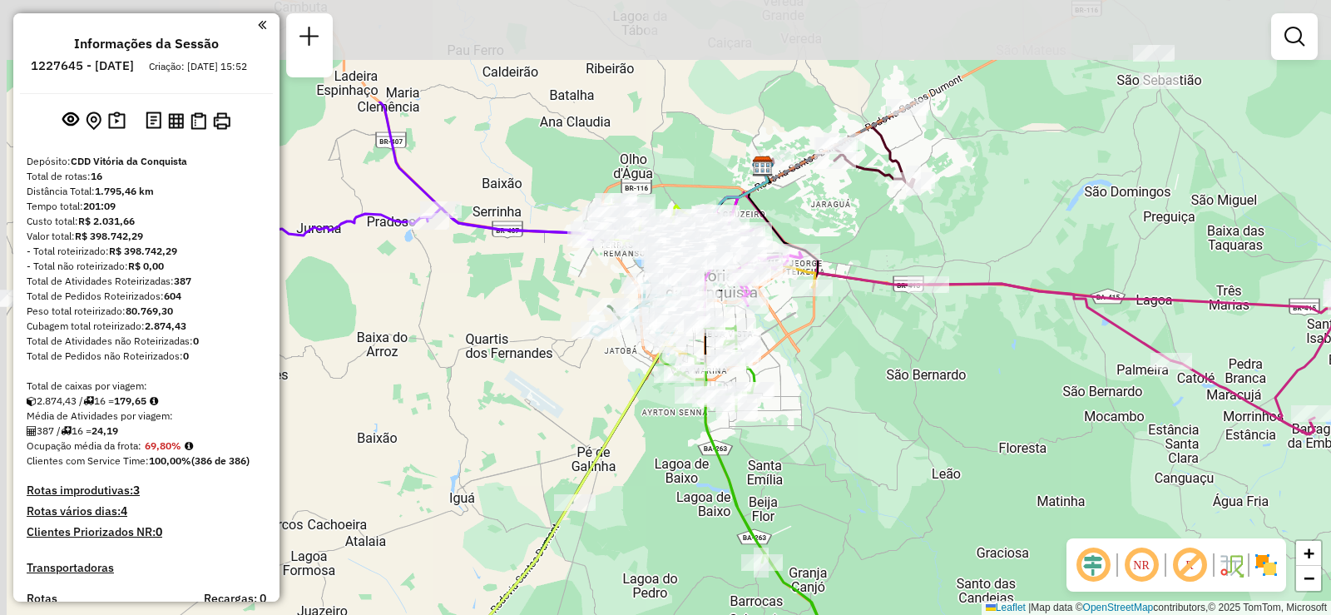
drag, startPoint x: 533, startPoint y: 312, endPoint x: 754, endPoint y: 481, distance: 277.7
click at [754, 481] on div "Janela de atendimento Grade de atendimento Capacidade Transportadoras Veículos …" at bounding box center [665, 307] width 1331 height 615
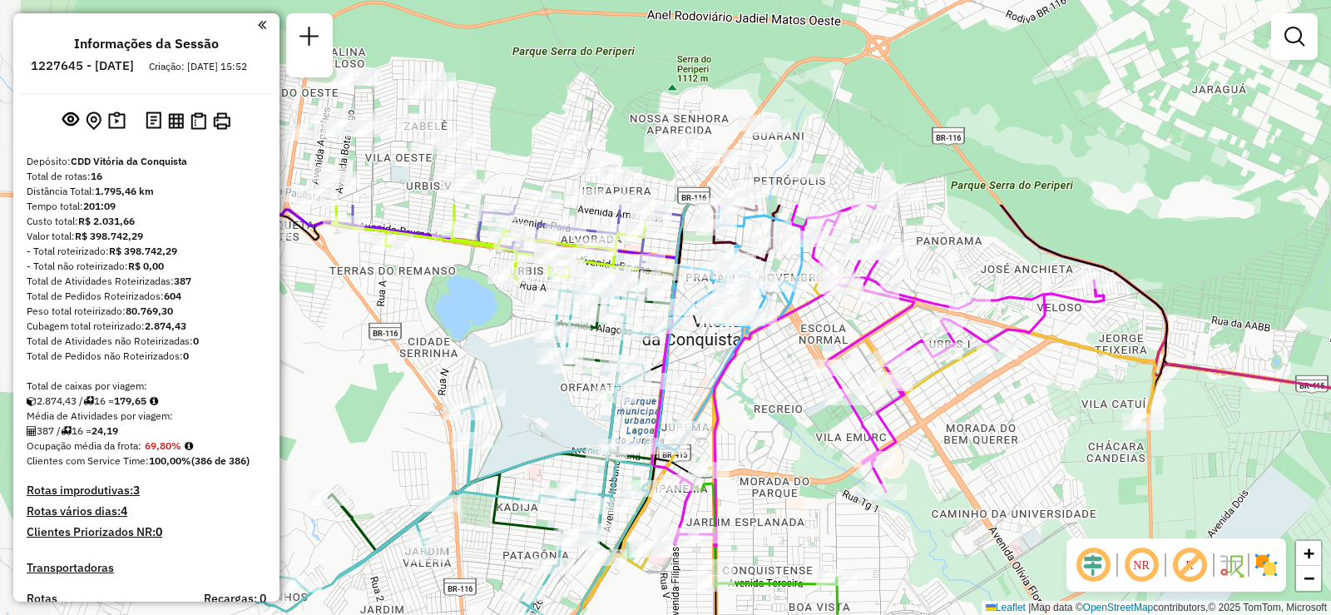
drag, startPoint x: 646, startPoint y: 128, endPoint x: 775, endPoint y: 413, distance: 313.1
click at [775, 413] on div "Janela de atendimento Grade de atendimento Capacidade Transportadoras Veículos …" at bounding box center [665, 307] width 1331 height 615
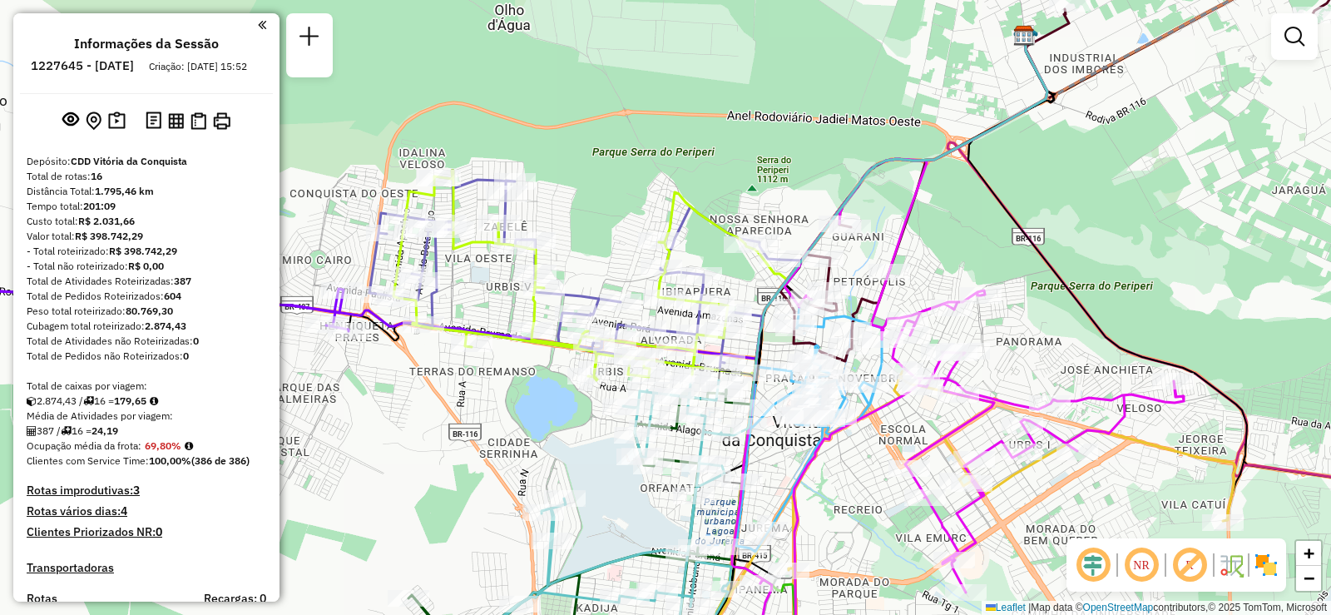
click at [117, 497] on h4 "Rotas improdutivas: 3" at bounding box center [147, 490] width 240 height 14
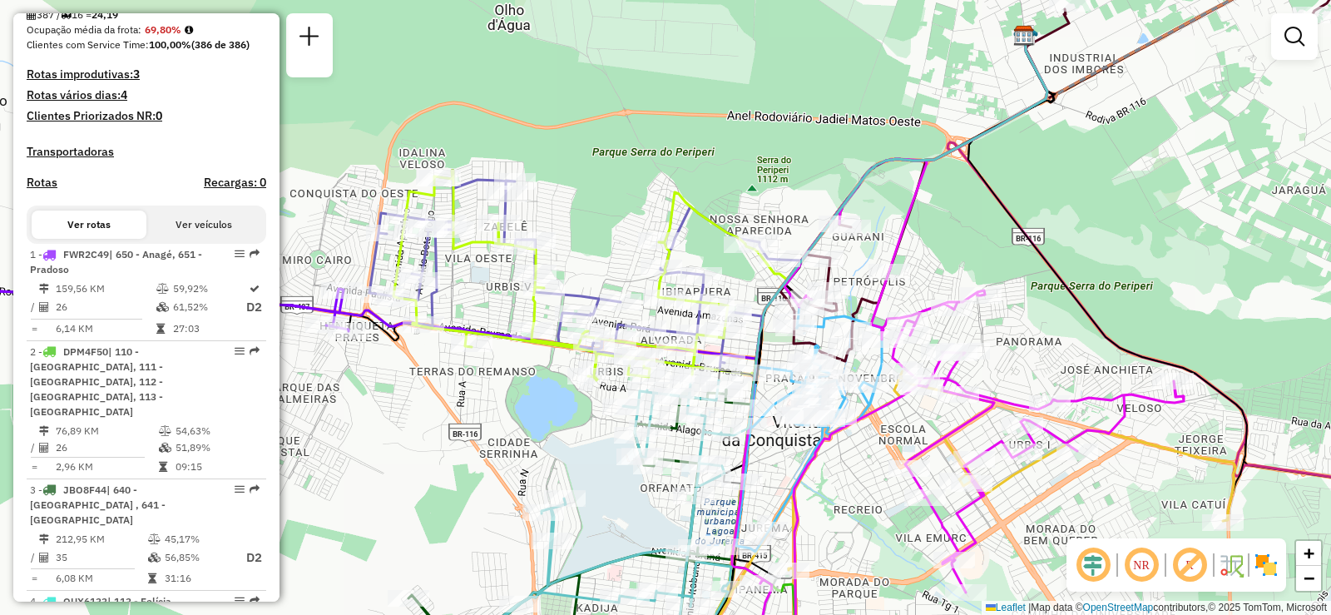
scroll to position [499, 0]
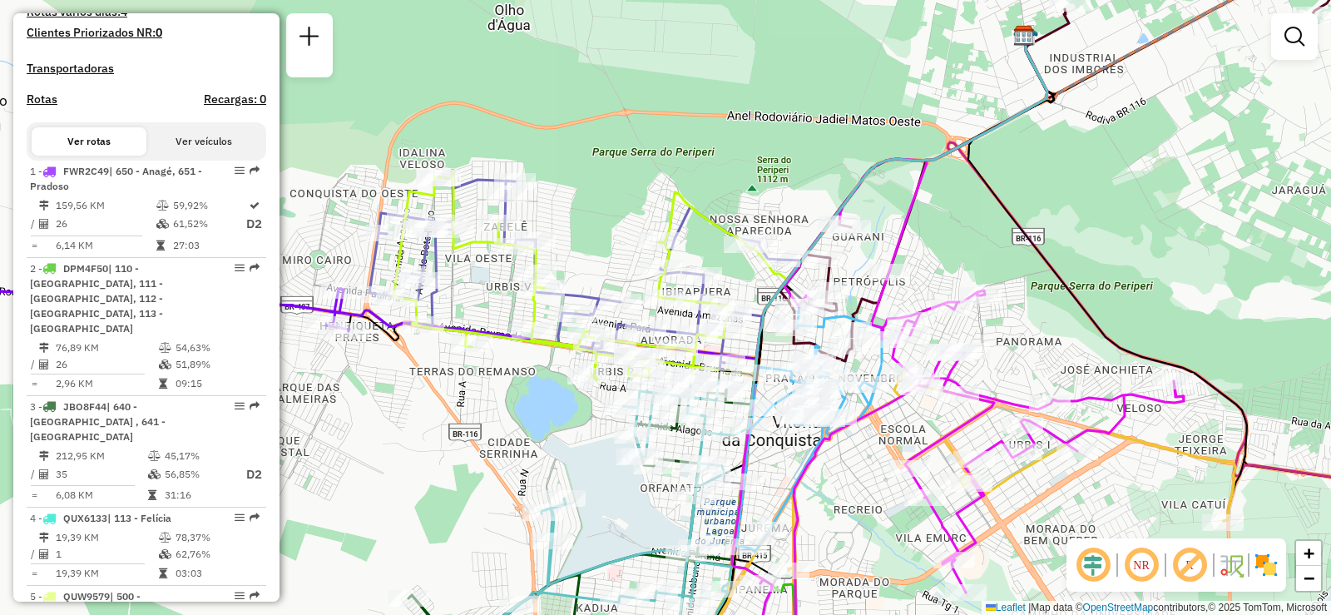
click at [210, 154] on button "Ver veículos" at bounding box center [203, 141] width 115 height 28
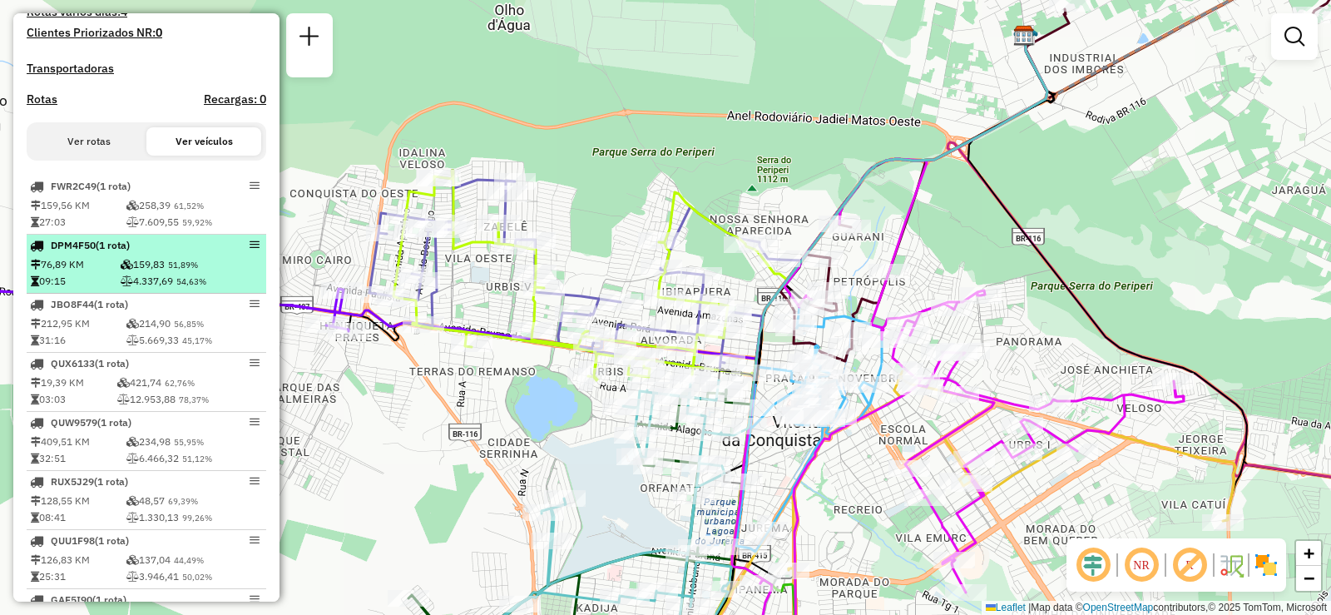
click at [193, 288] on td "4.337,69 54,63%" at bounding box center [191, 281] width 143 height 17
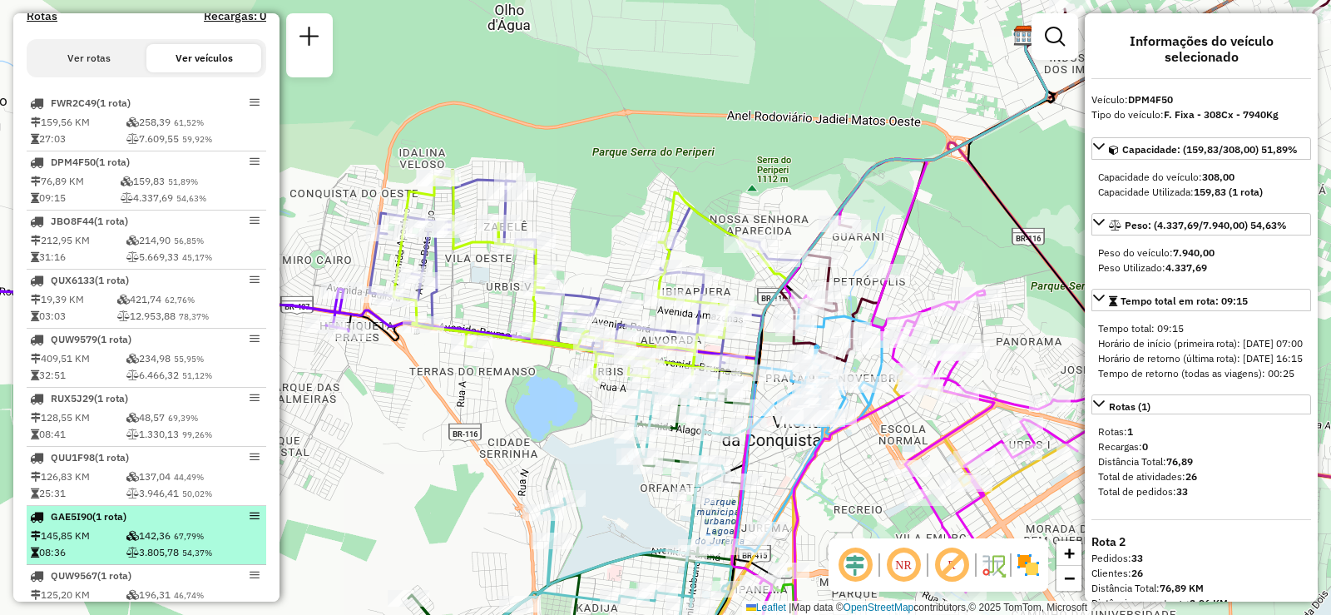
scroll to position [333, 0]
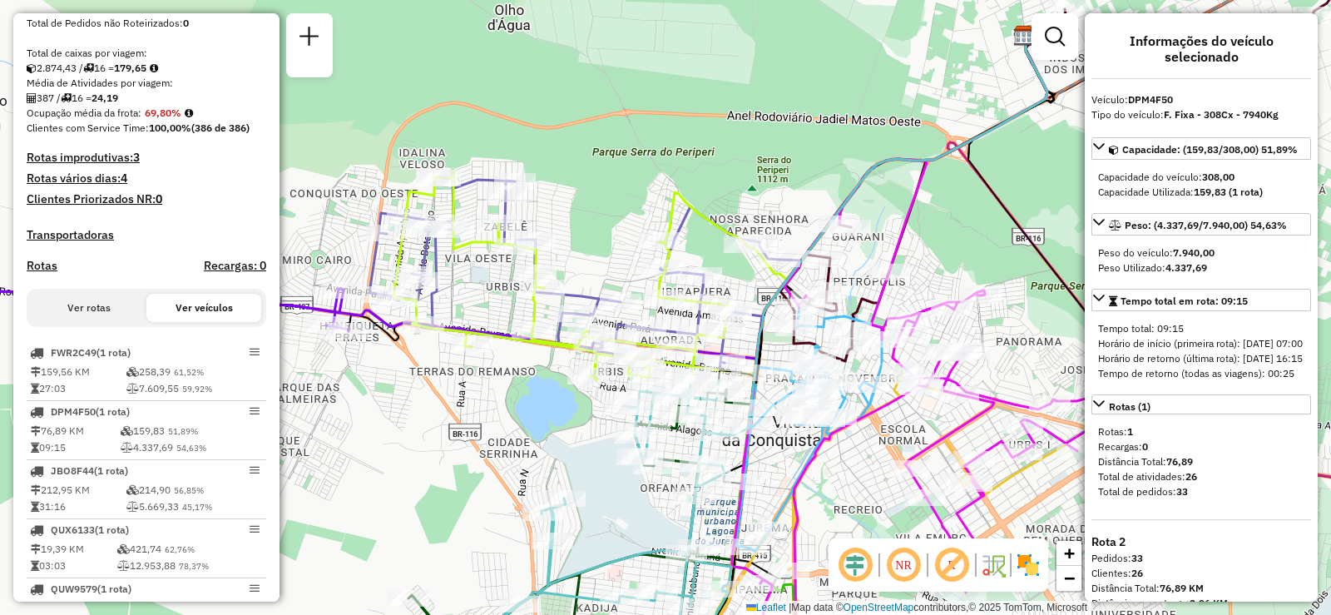
click at [113, 313] on button "Ver rotas" at bounding box center [89, 308] width 115 height 28
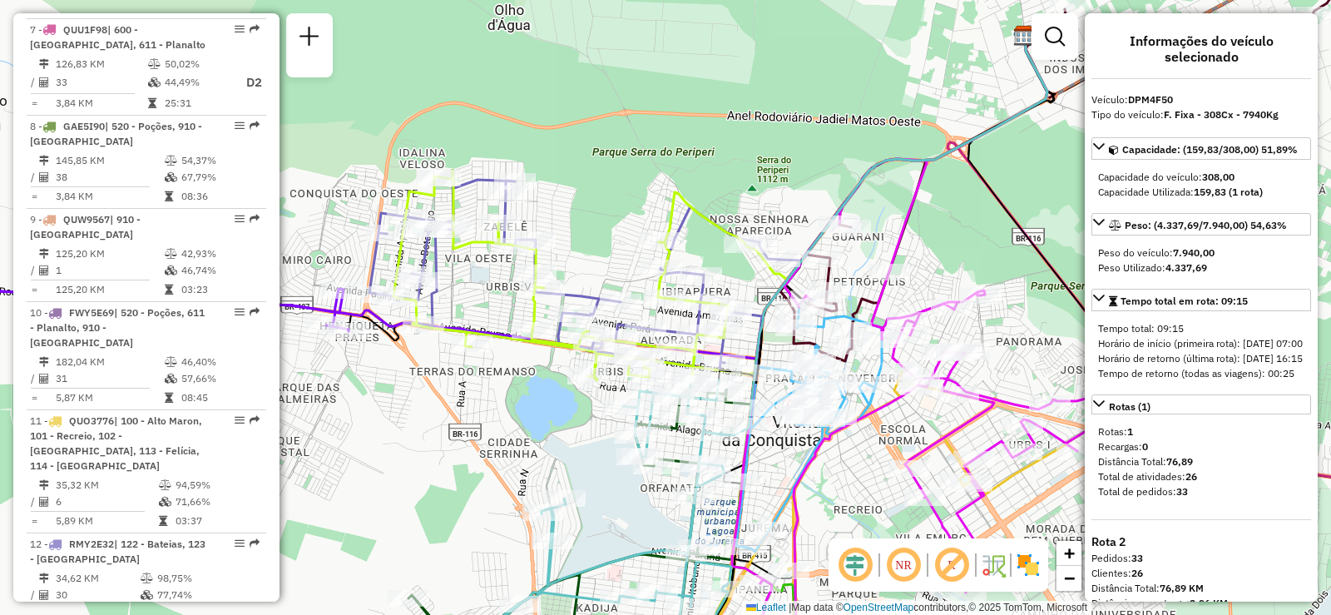
scroll to position [1664, 0]
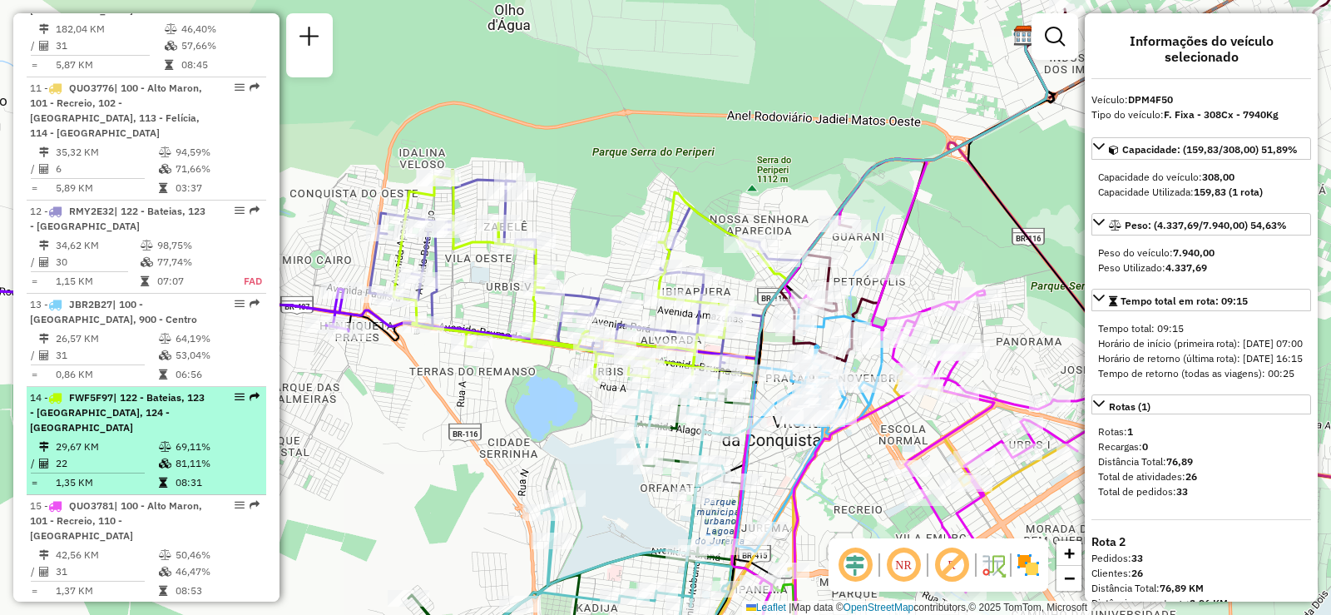
select select "**********"
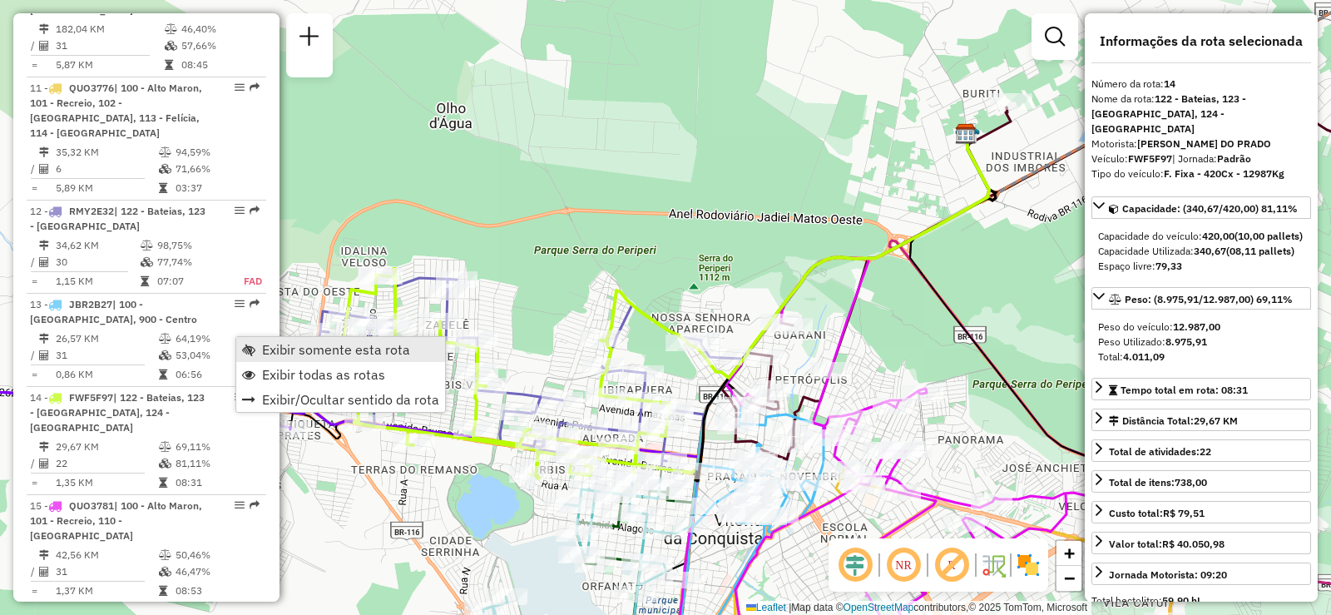
click at [332, 353] on span "Exibir somente esta rota" at bounding box center [336, 349] width 148 height 13
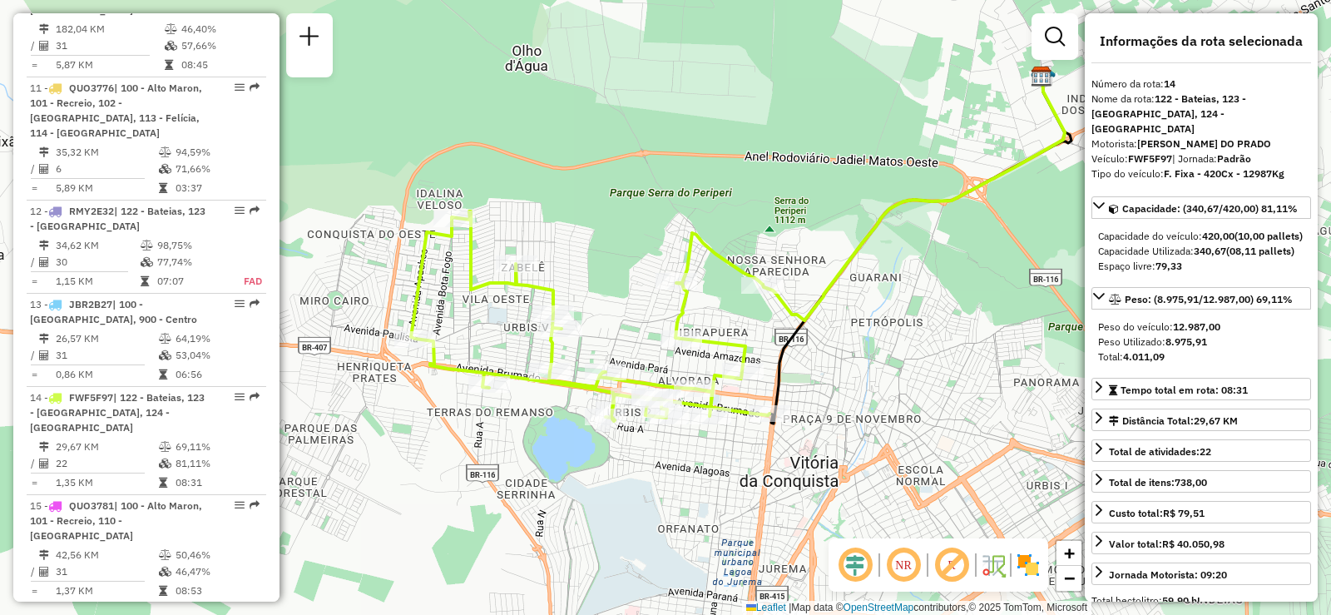
drag, startPoint x: 896, startPoint y: 339, endPoint x: 902, endPoint y: 317, distance: 22.6
click at [904, 318] on div "Janela de atendimento Grade de atendimento Capacidade Transportadoras Veículos …" at bounding box center [665, 307] width 1331 height 615
click at [1027, 562] on img at bounding box center [1028, 564] width 27 height 27
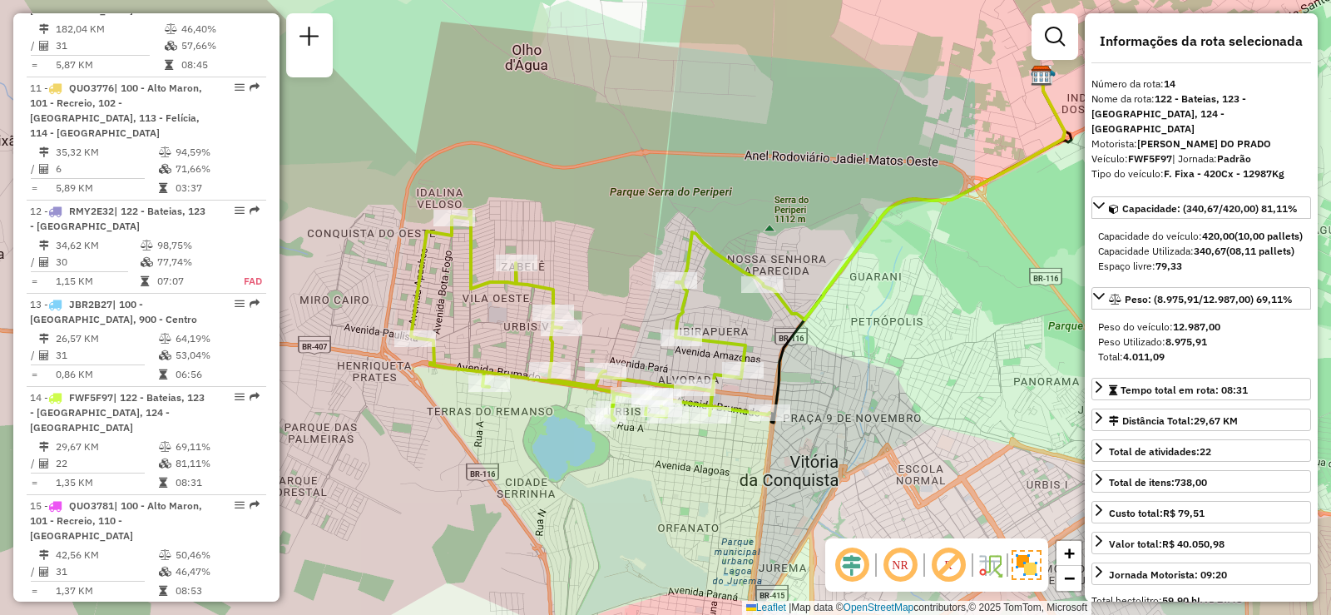
click at [996, 566] on img at bounding box center [989, 564] width 27 height 27
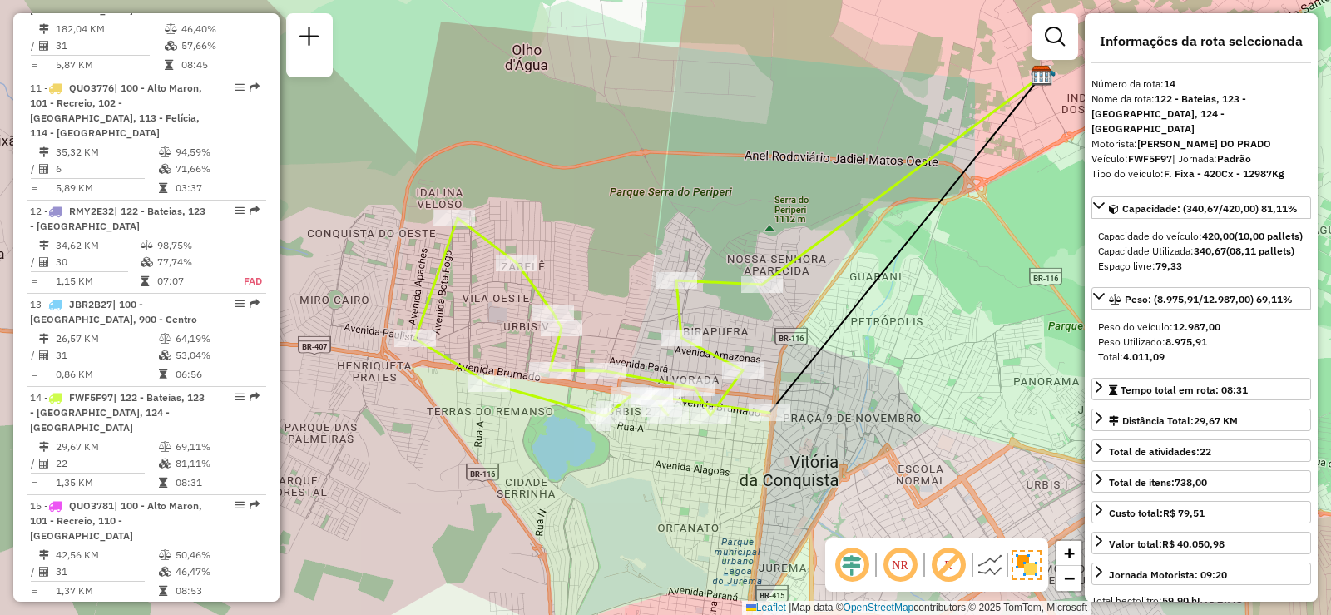
click at [1016, 568] on img at bounding box center [1026, 565] width 30 height 30
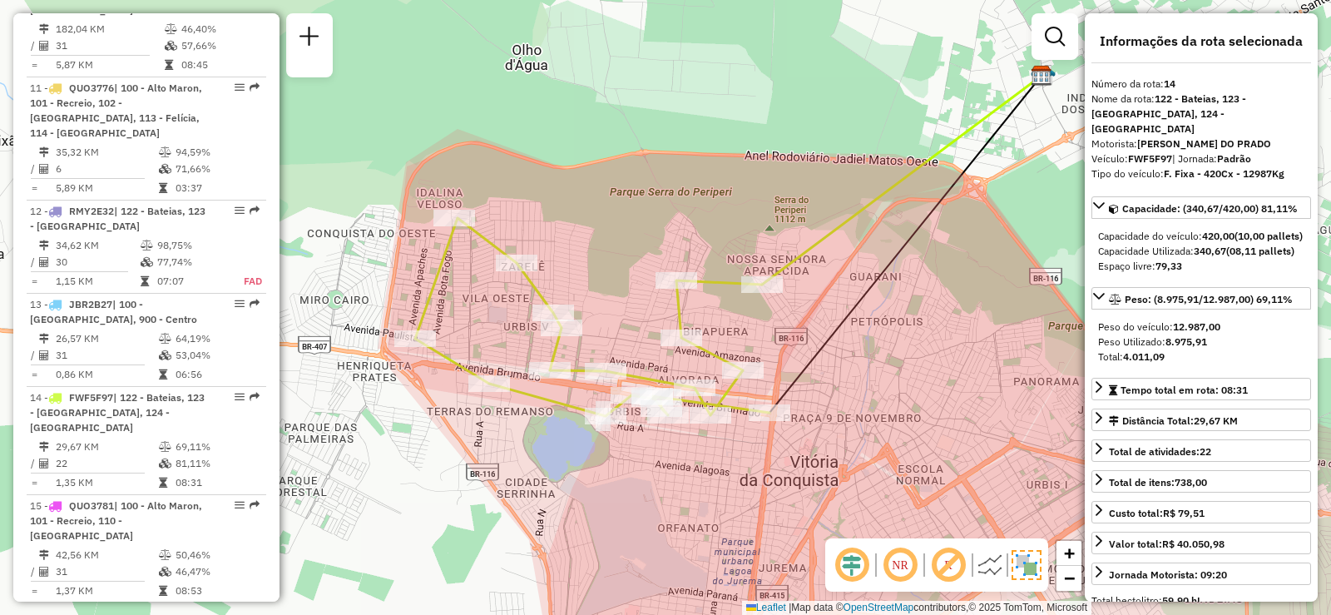
click at [995, 568] on img at bounding box center [989, 564] width 27 height 27
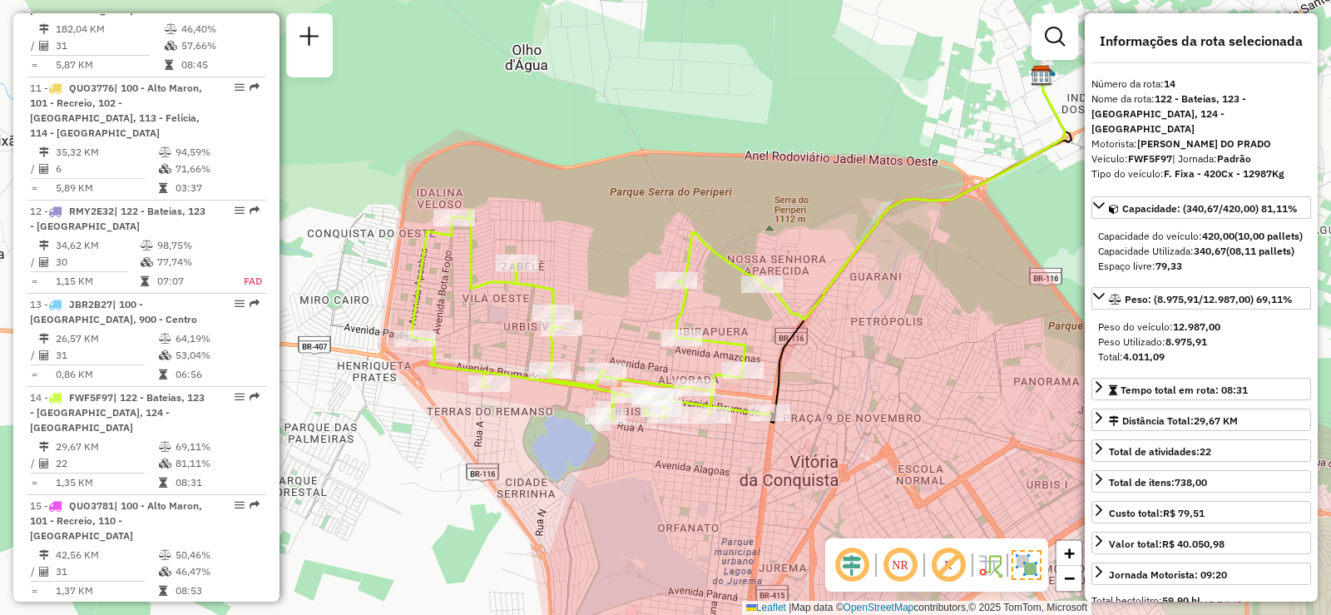
click at [995, 568] on img at bounding box center [989, 564] width 27 height 27
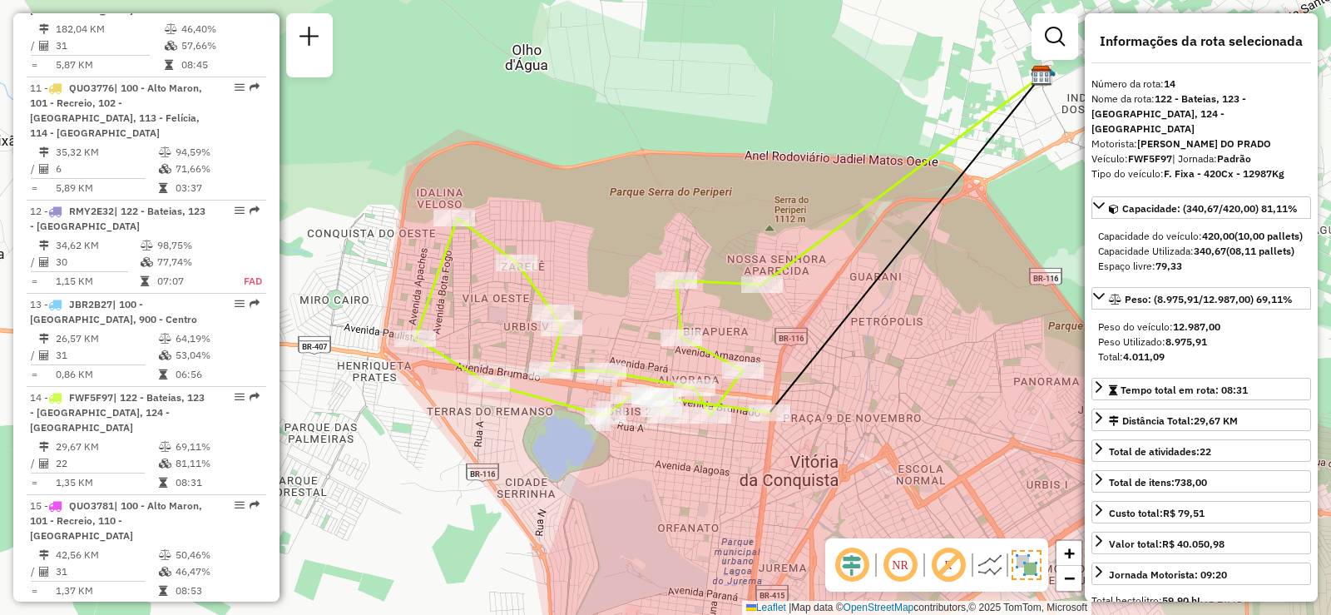
click at [995, 568] on img at bounding box center [989, 564] width 27 height 27
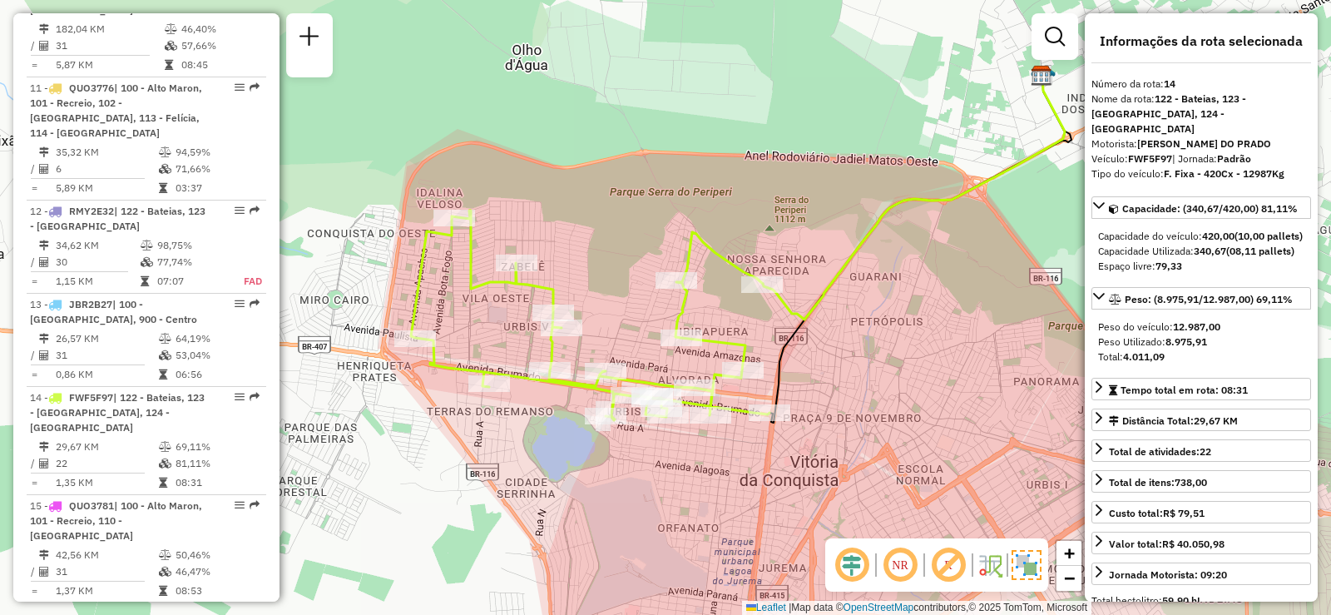
click at [995, 568] on img at bounding box center [989, 564] width 27 height 27
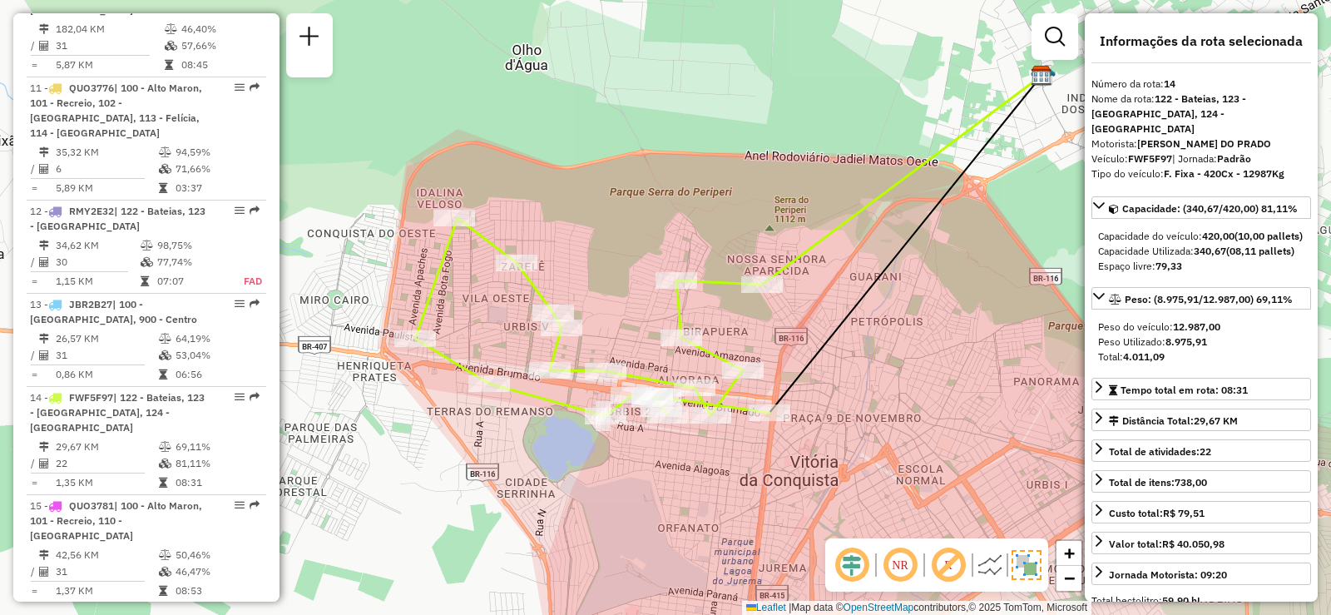
click at [995, 568] on img at bounding box center [989, 564] width 27 height 27
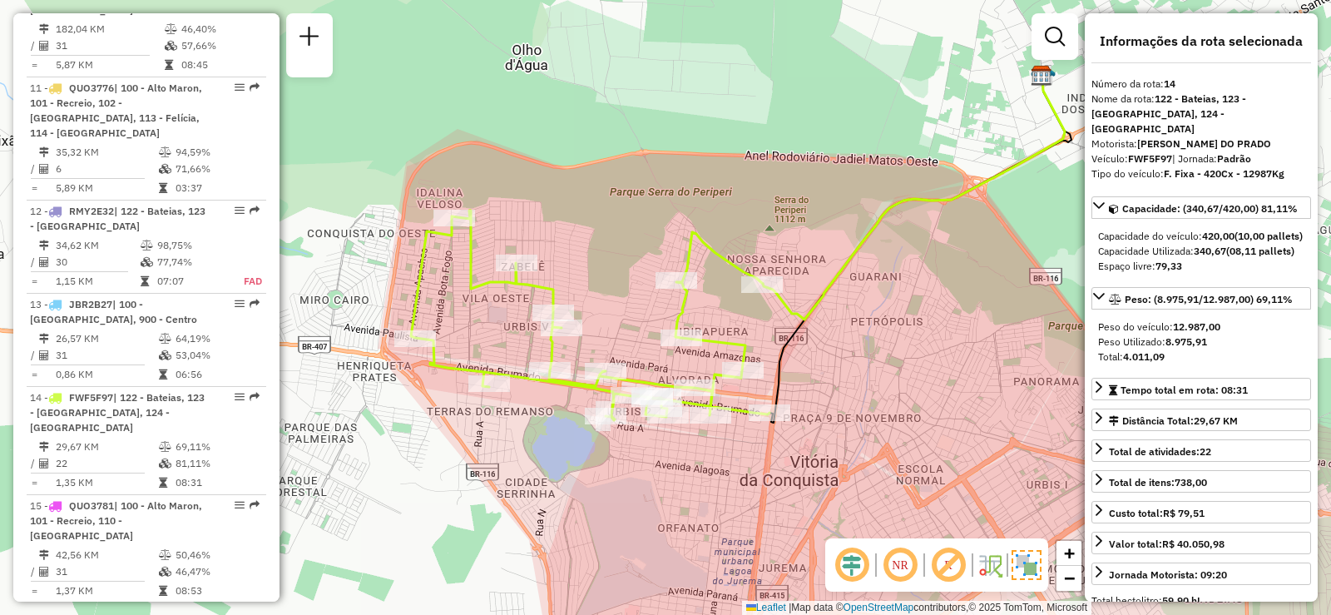
click at [955, 570] on em at bounding box center [948, 565] width 40 height 40
click at [917, 567] on em at bounding box center [900, 565] width 40 height 40
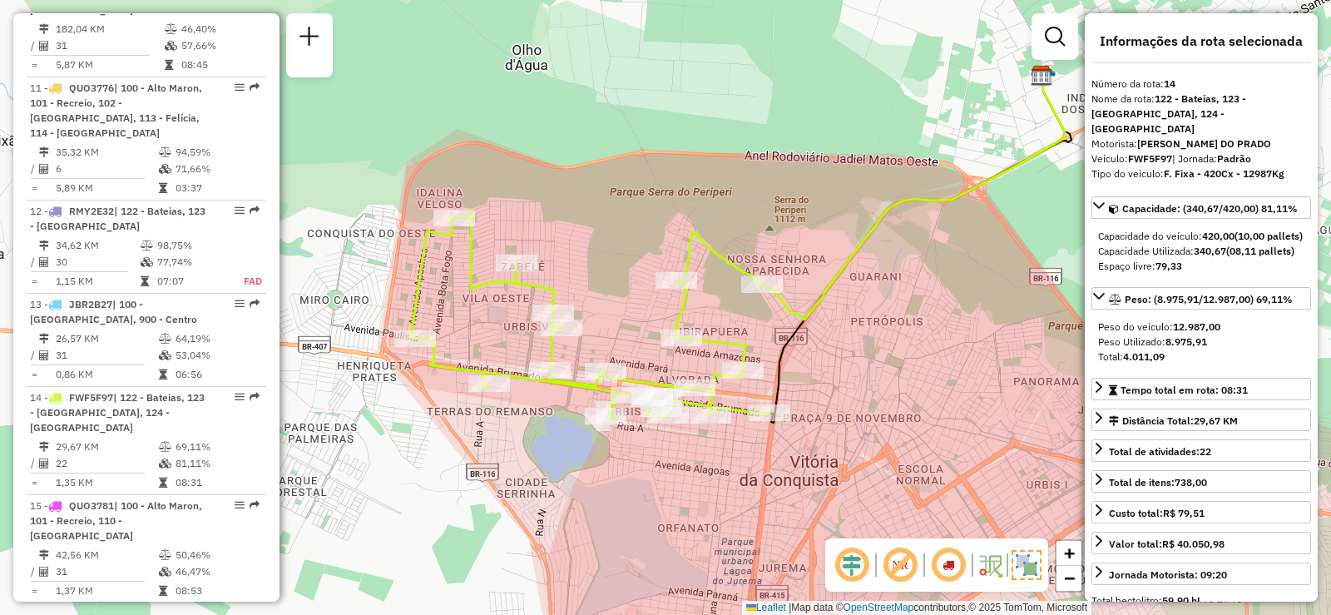
click at [851, 555] on em at bounding box center [852, 565] width 40 height 40
click at [853, 556] on em at bounding box center [852, 565] width 40 height 40
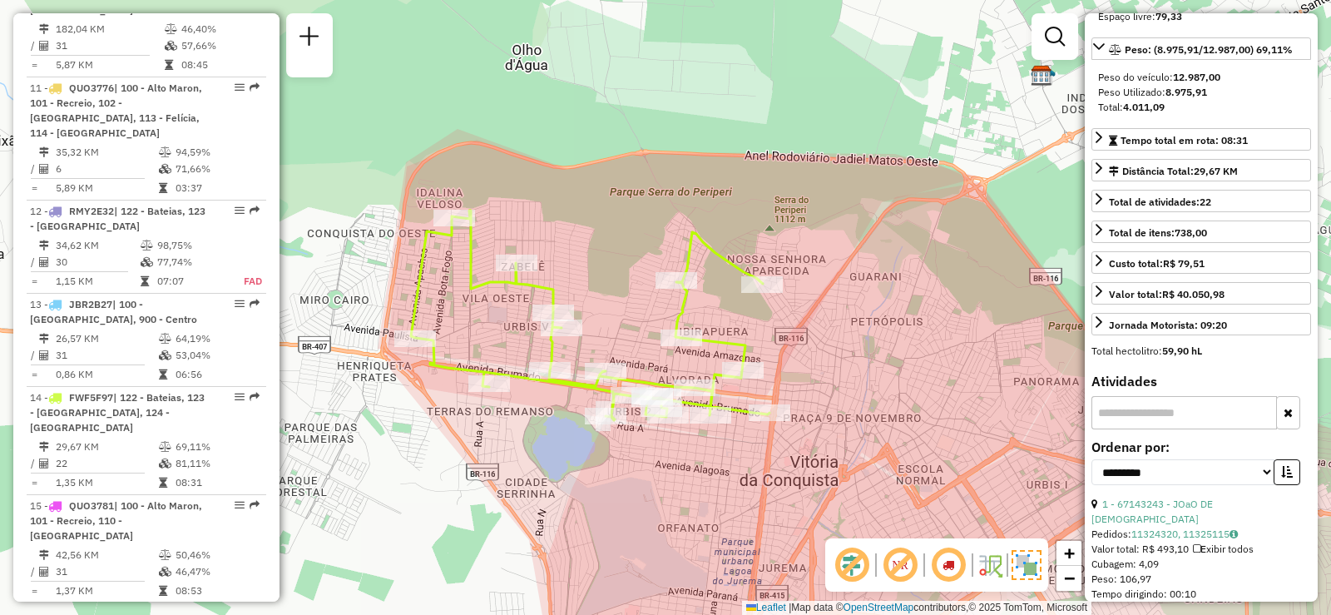
scroll to position [0, 0]
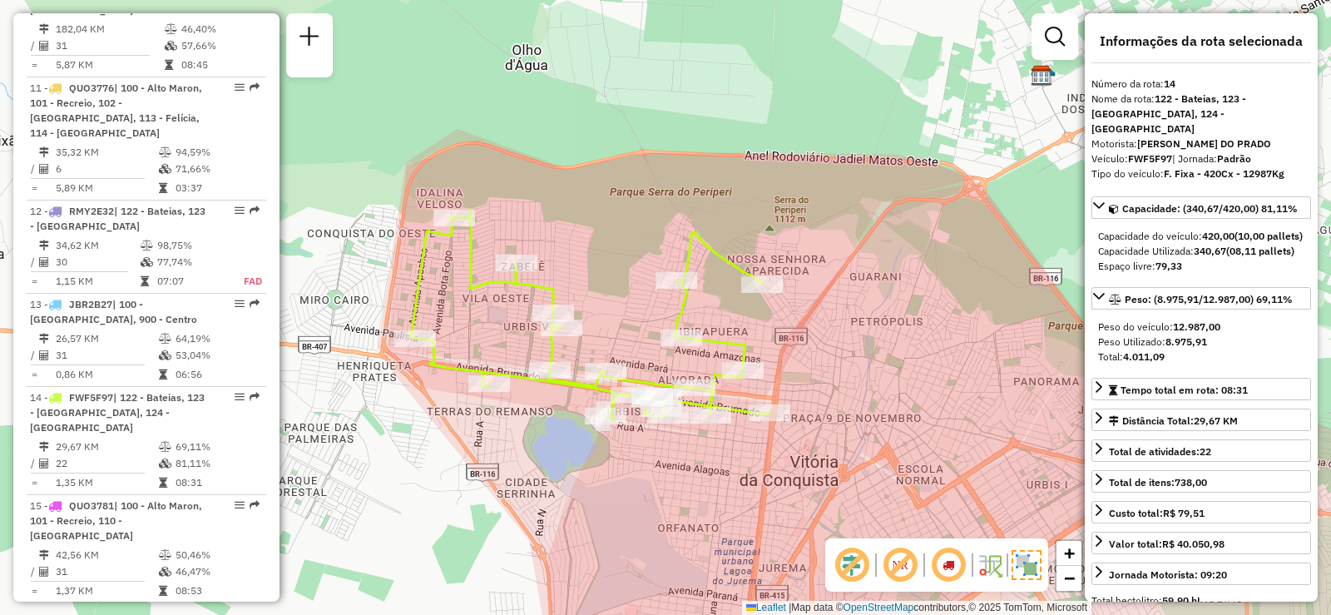
click at [953, 566] on em at bounding box center [948, 565] width 40 height 40
